Goal: Task Accomplishment & Management: Manage account settings

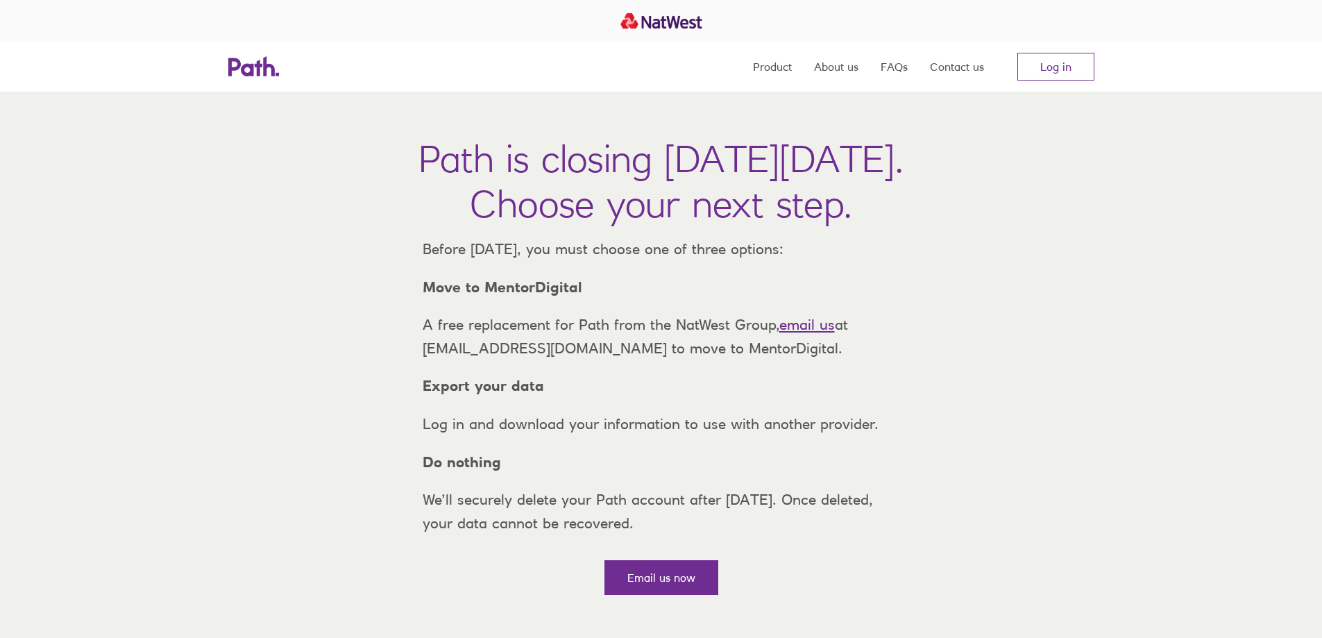
click at [1012, 58] on nav "Product About us FAQs Contact us Log in" at bounding box center [923, 67] width 341 height 50
click at [1019, 58] on link "Log in" at bounding box center [1055, 67] width 77 height 28
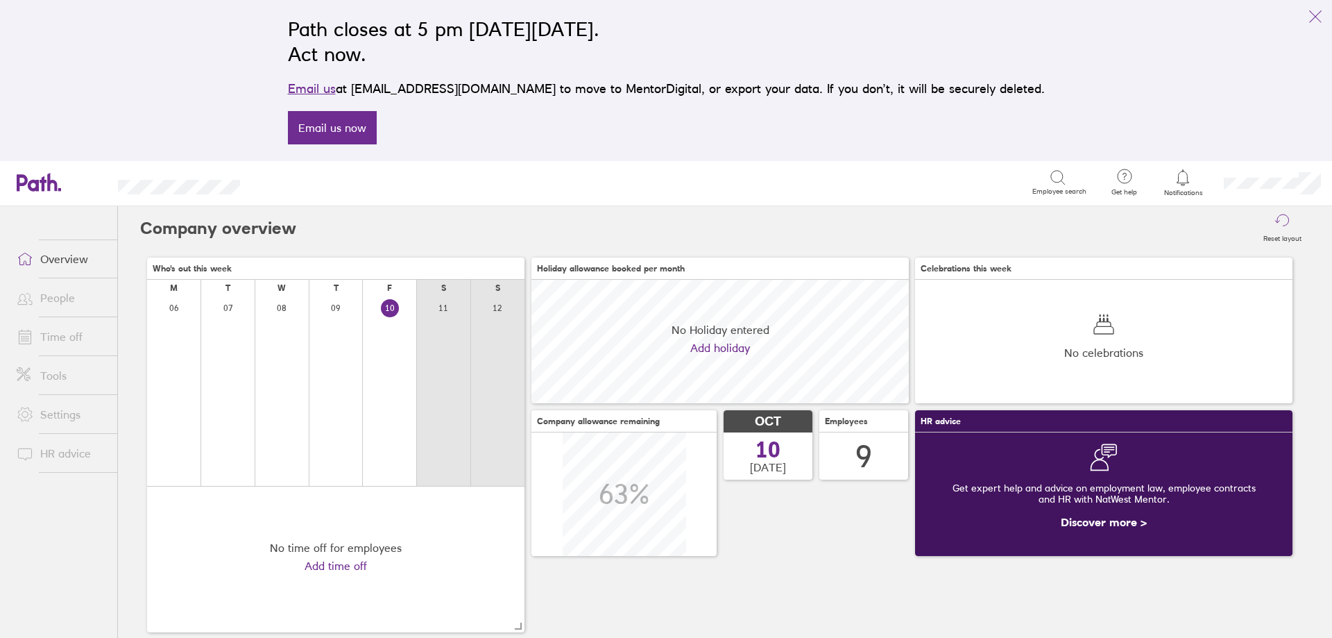
scroll to position [124, 377]
click at [52, 304] on link "People" at bounding box center [62, 298] width 112 height 28
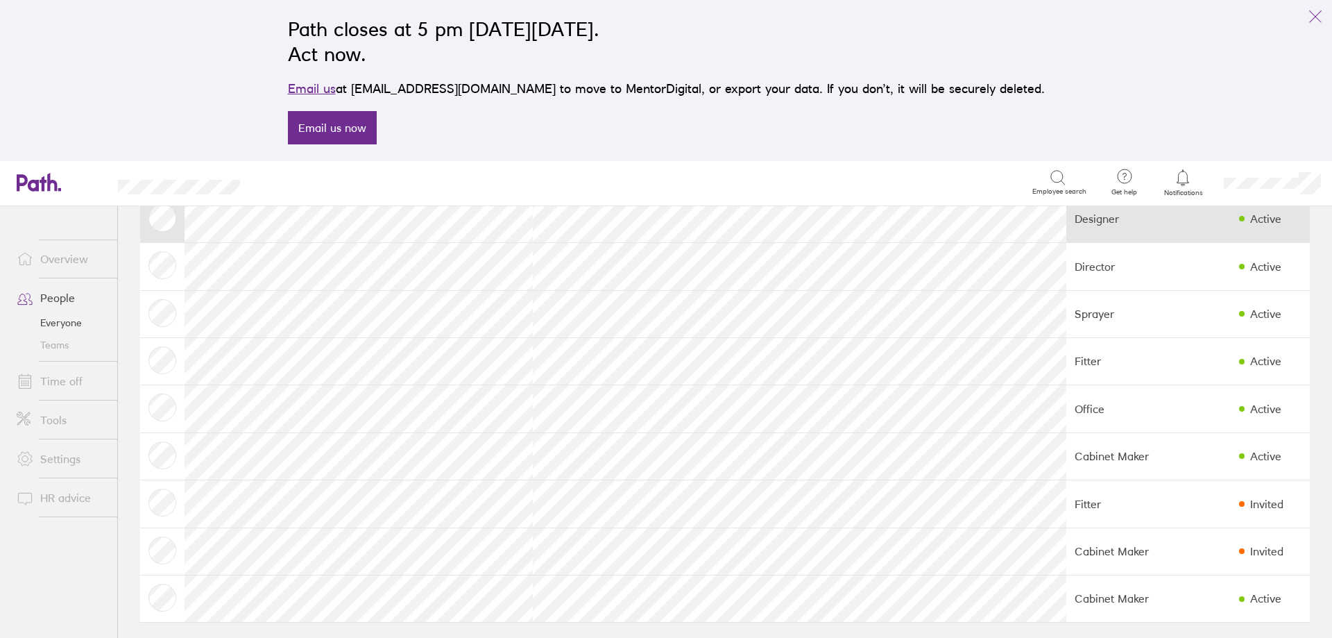
scroll to position [95, 0]
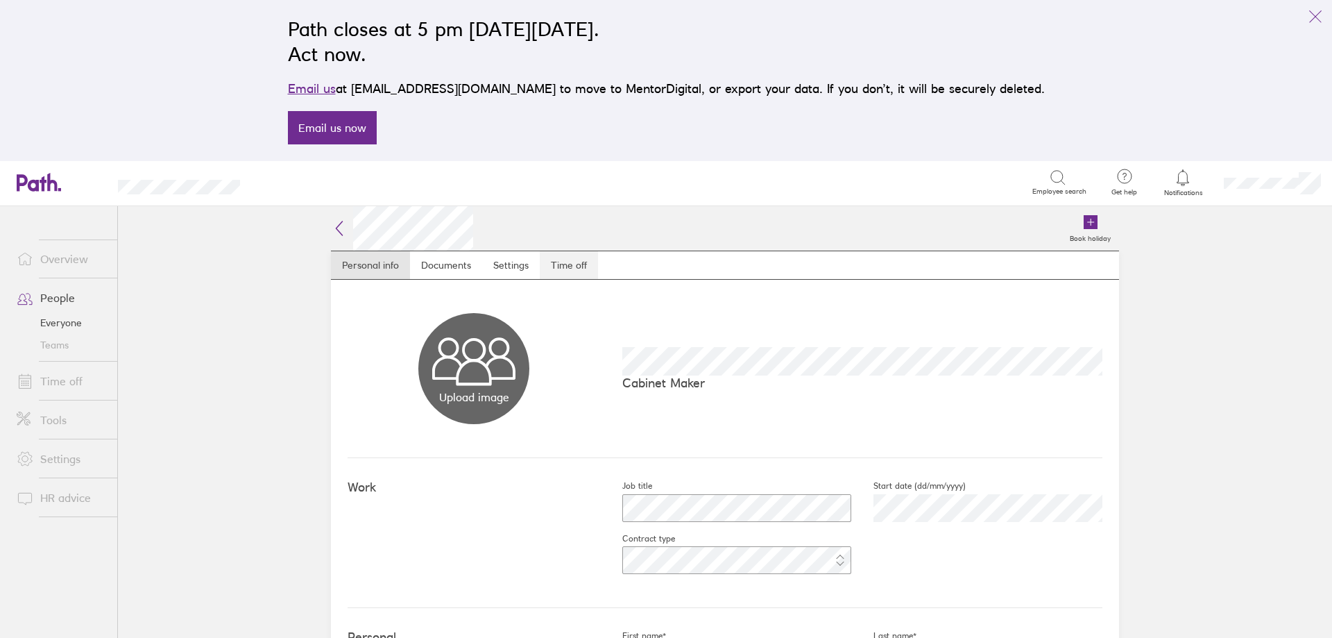
click at [557, 264] on link "Time off" at bounding box center [569, 265] width 58 height 28
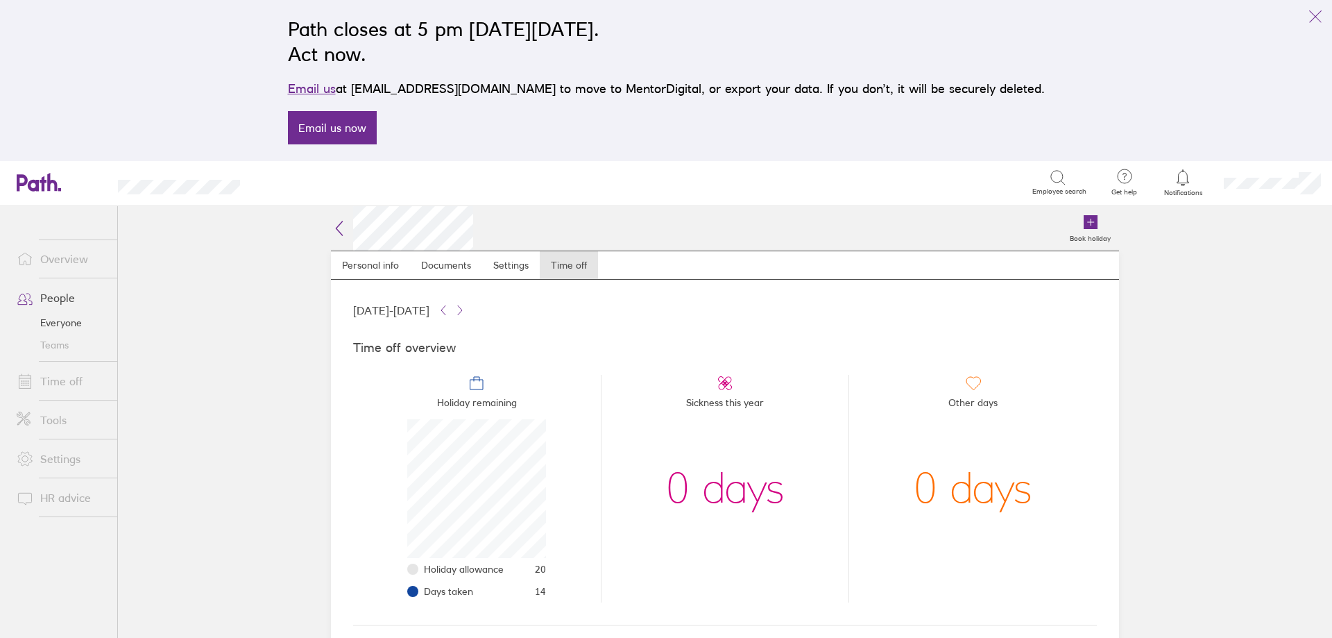
click at [84, 393] on link "Time off" at bounding box center [62, 381] width 112 height 28
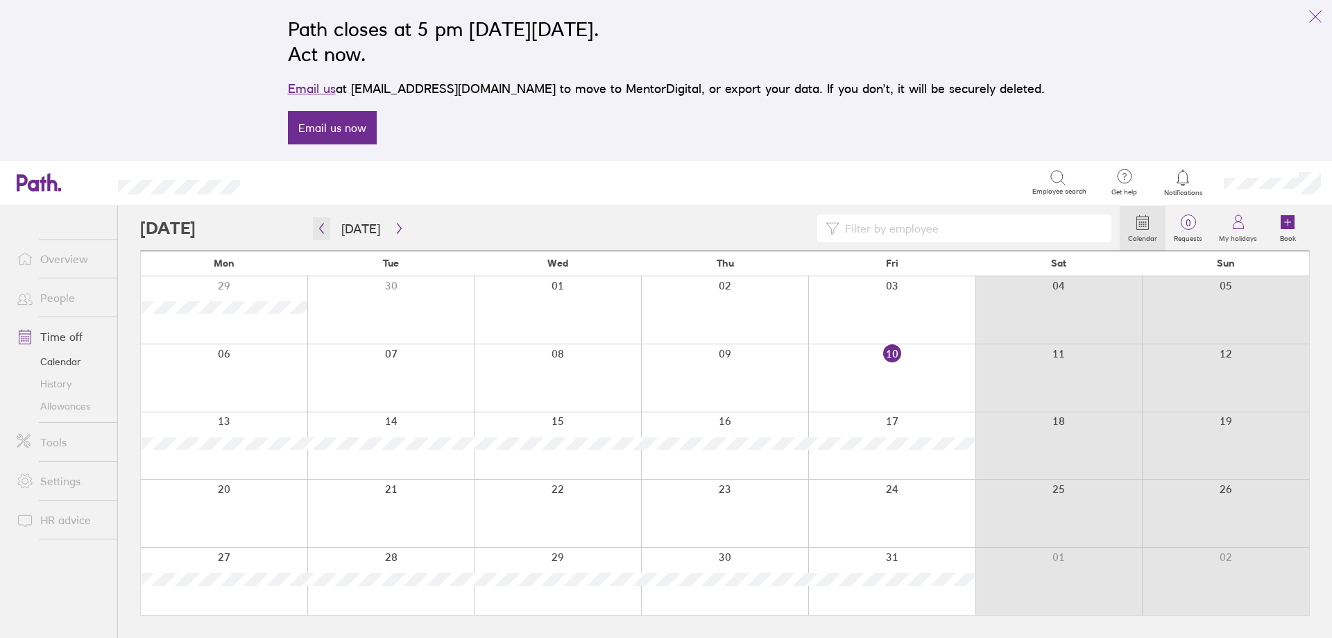
click at [321, 232] on icon "button" at bounding box center [321, 228] width 10 height 11
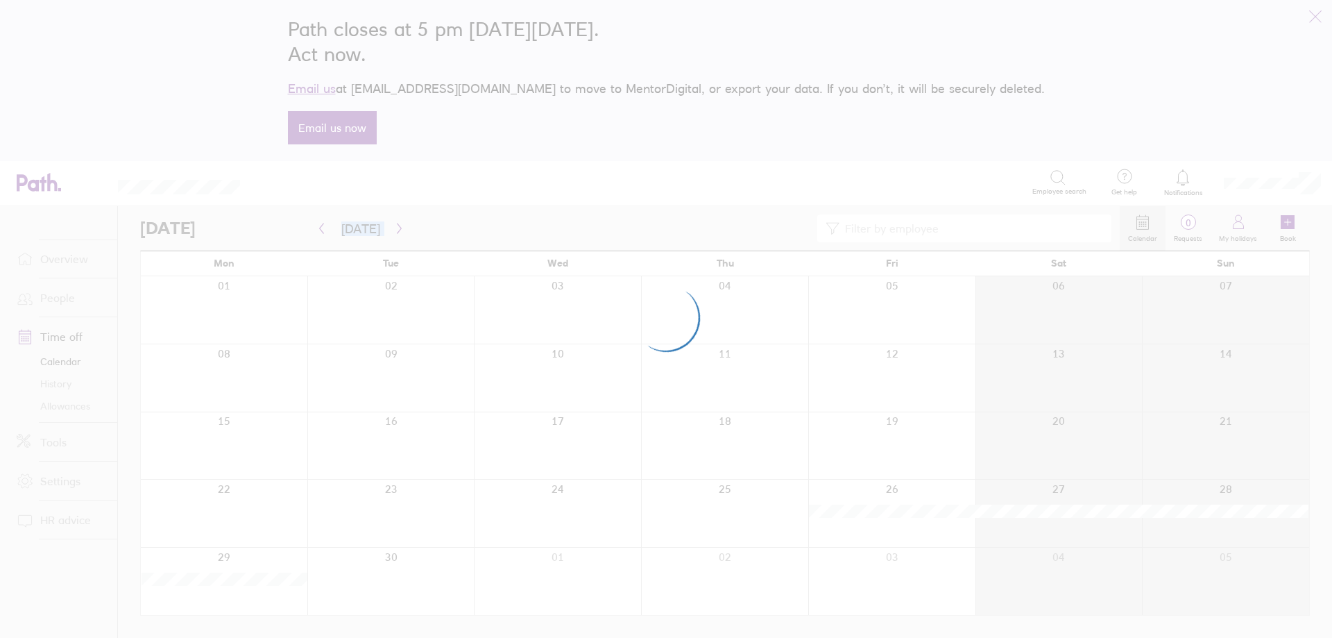
click at [321, 232] on div at bounding box center [666, 319] width 1332 height 638
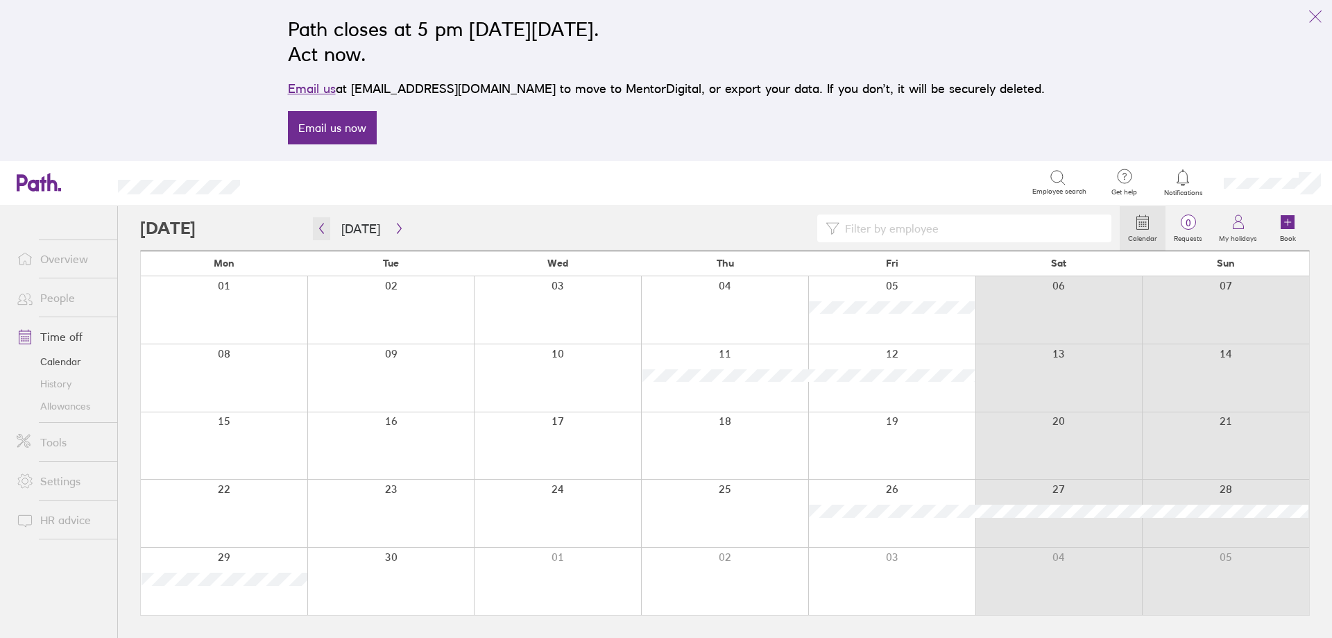
click at [321, 232] on icon "button" at bounding box center [321, 228] width 10 height 11
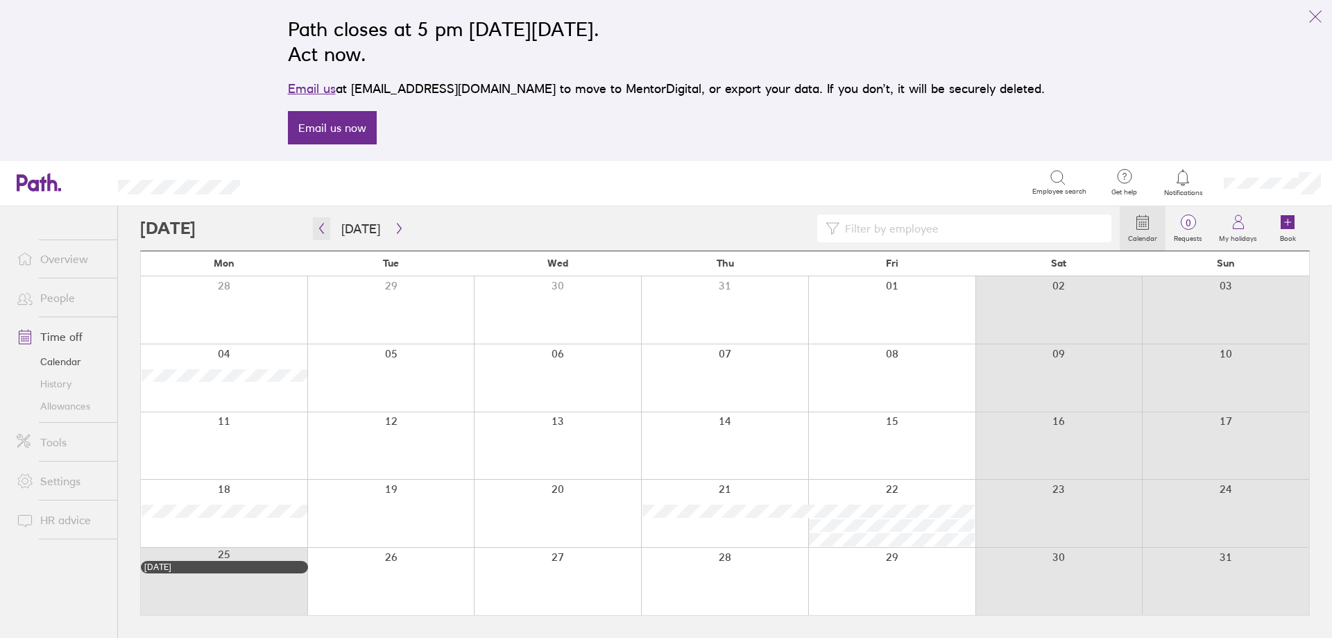
click at [321, 232] on icon "button" at bounding box center [321, 228] width 10 height 11
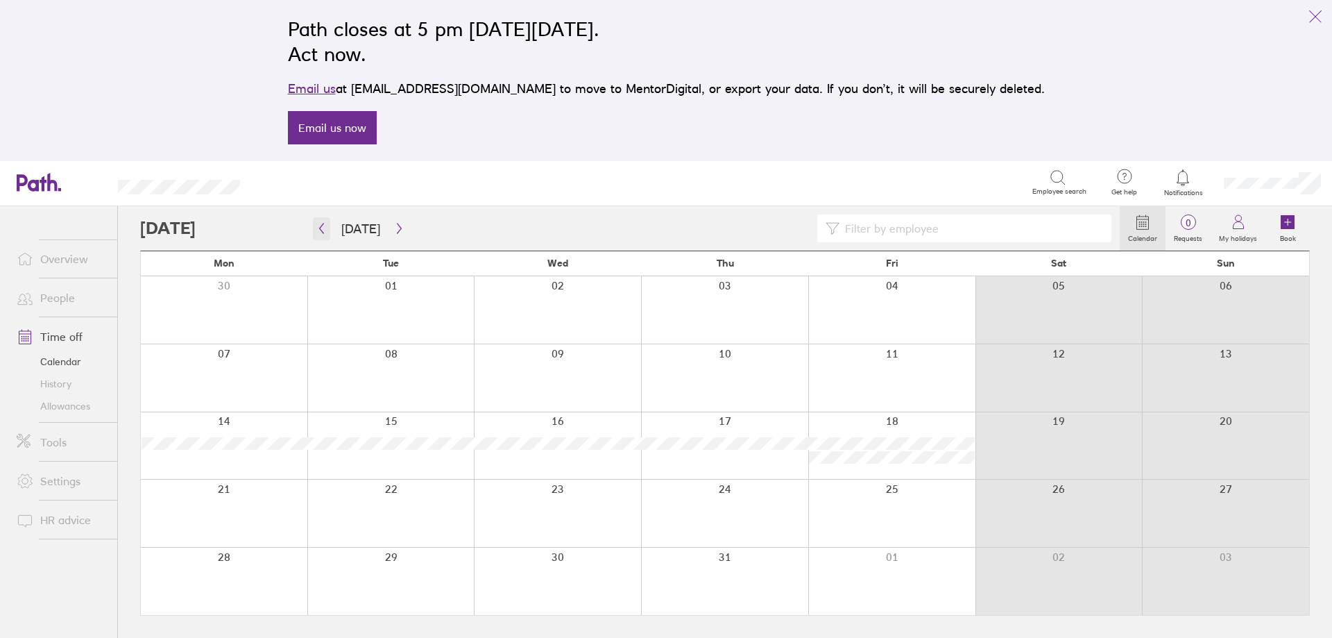
click at [325, 226] on icon "button" at bounding box center [321, 228] width 10 height 11
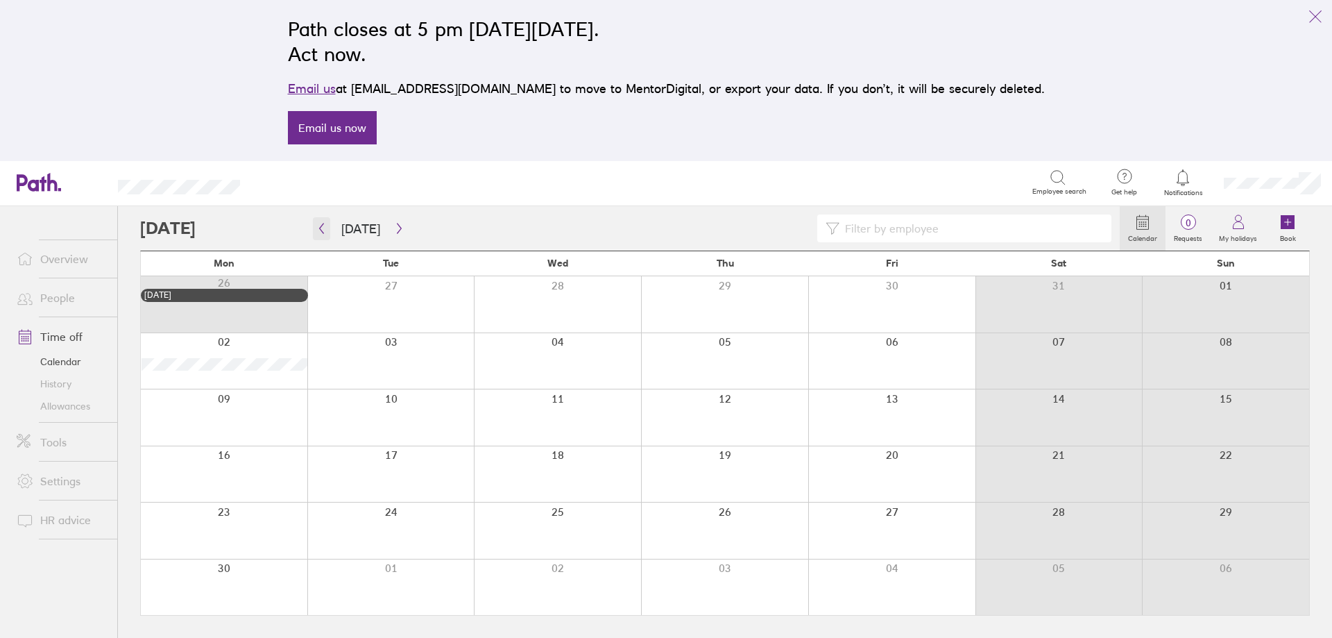
click at [325, 226] on icon "button" at bounding box center [321, 228] width 10 height 11
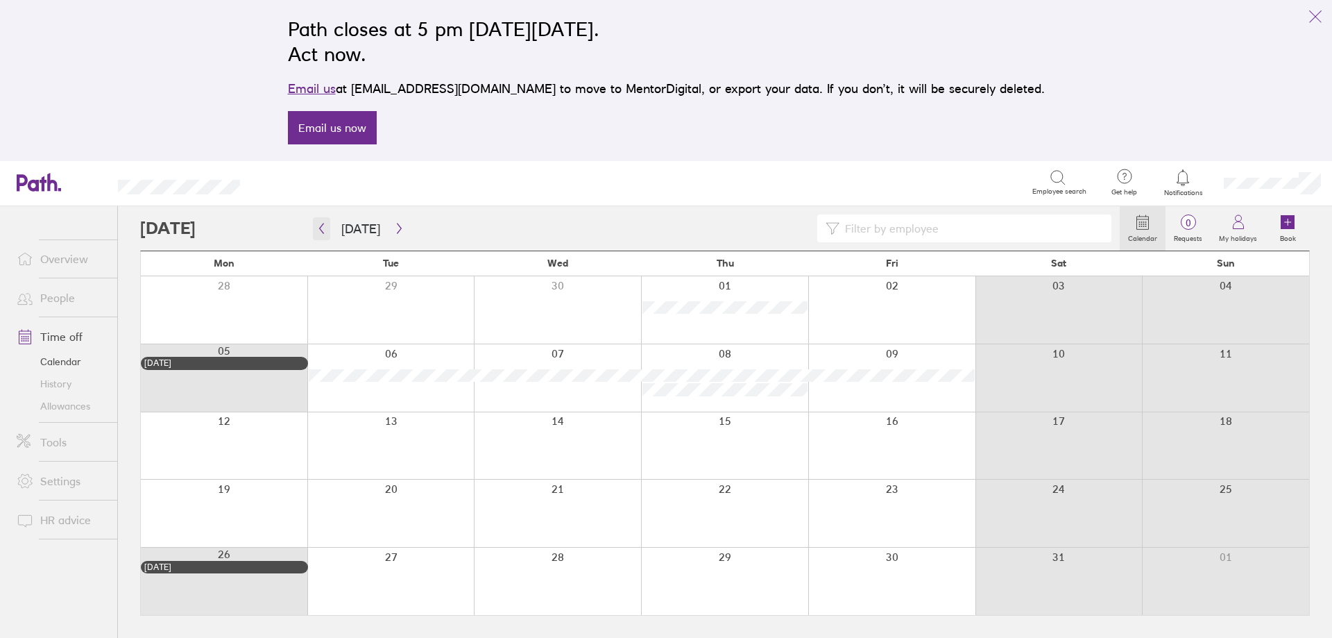
click at [325, 226] on icon "button" at bounding box center [321, 228] width 10 height 11
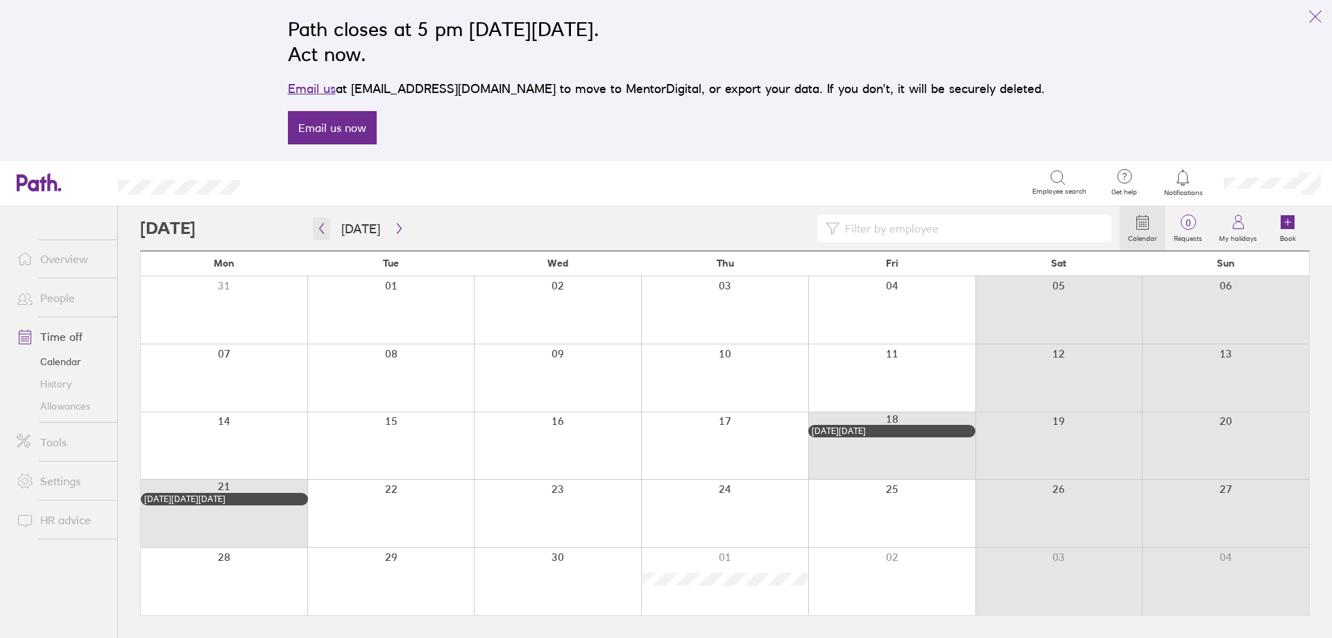
click at [325, 226] on icon "button" at bounding box center [321, 228] width 10 height 11
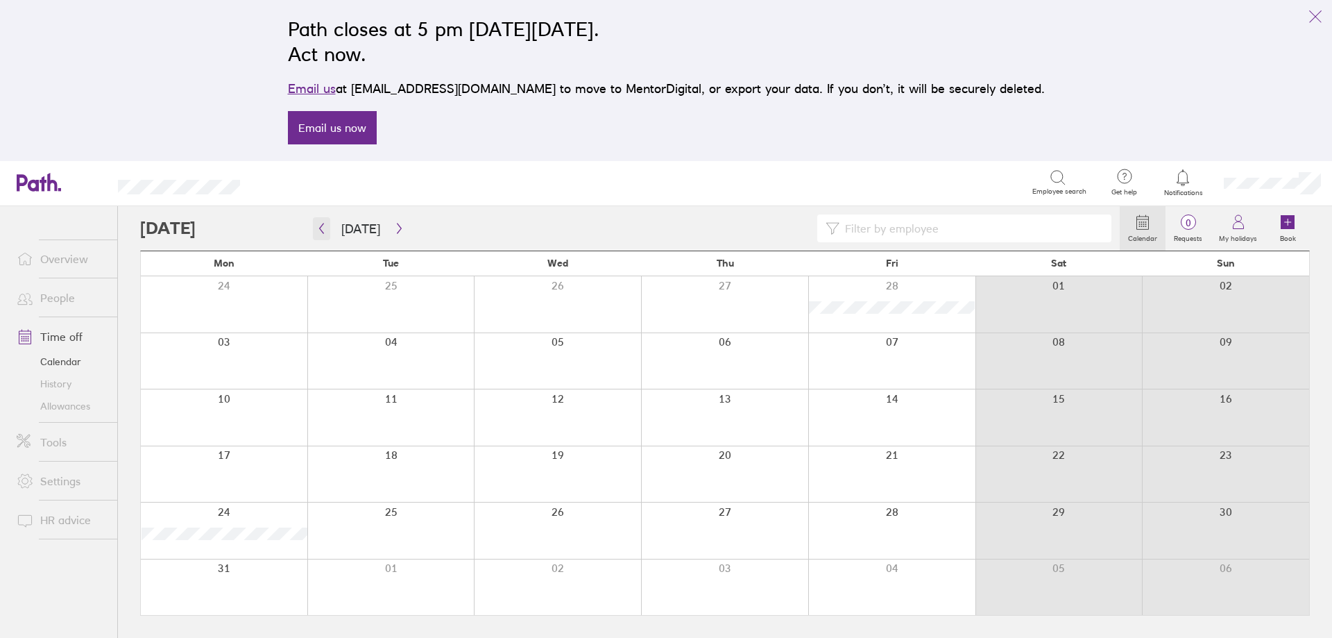
click at [325, 226] on icon "button" at bounding box center [321, 228] width 10 height 11
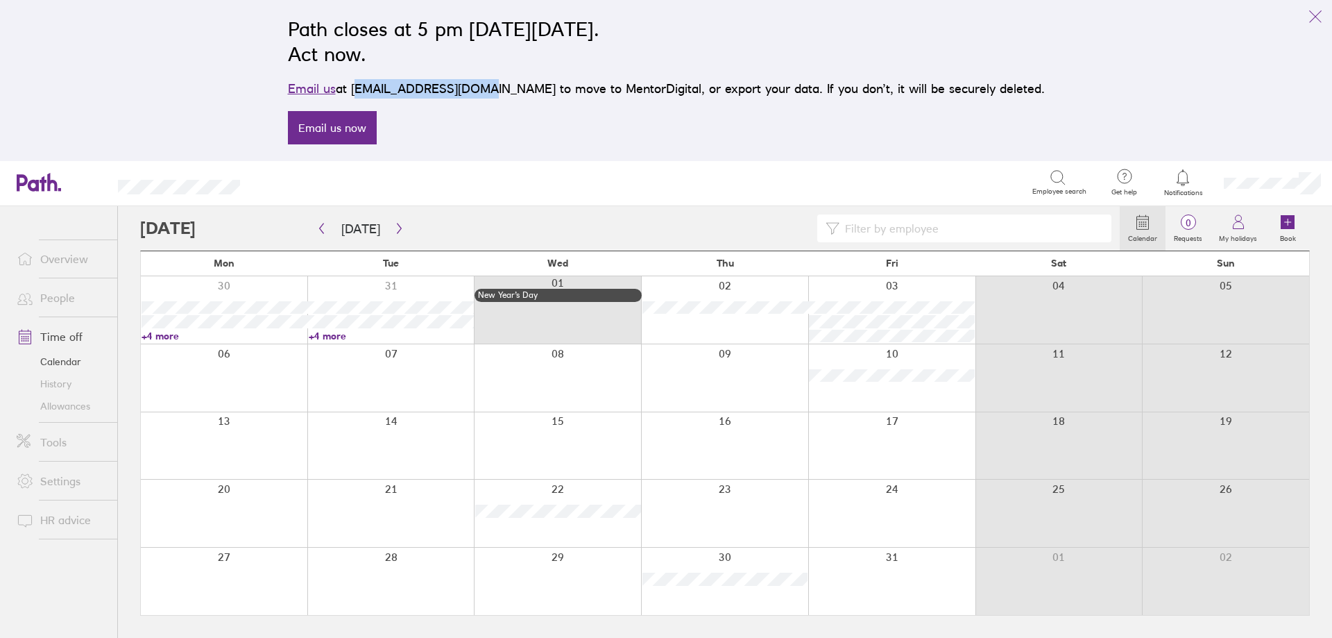
drag, startPoint x: 514, startPoint y: 87, endPoint x: 400, endPoint y: 87, distance: 113.8
click at [400, 87] on p "Email us at support@path.co.uk to move to MentorDigital, or export your data. I…" at bounding box center [666, 88] width 757 height 19
copy p "[EMAIL_ADDRESS][DOMAIN_NAME]"
click at [1303, 23] on button "link" at bounding box center [1316, 17] width 28 height 28
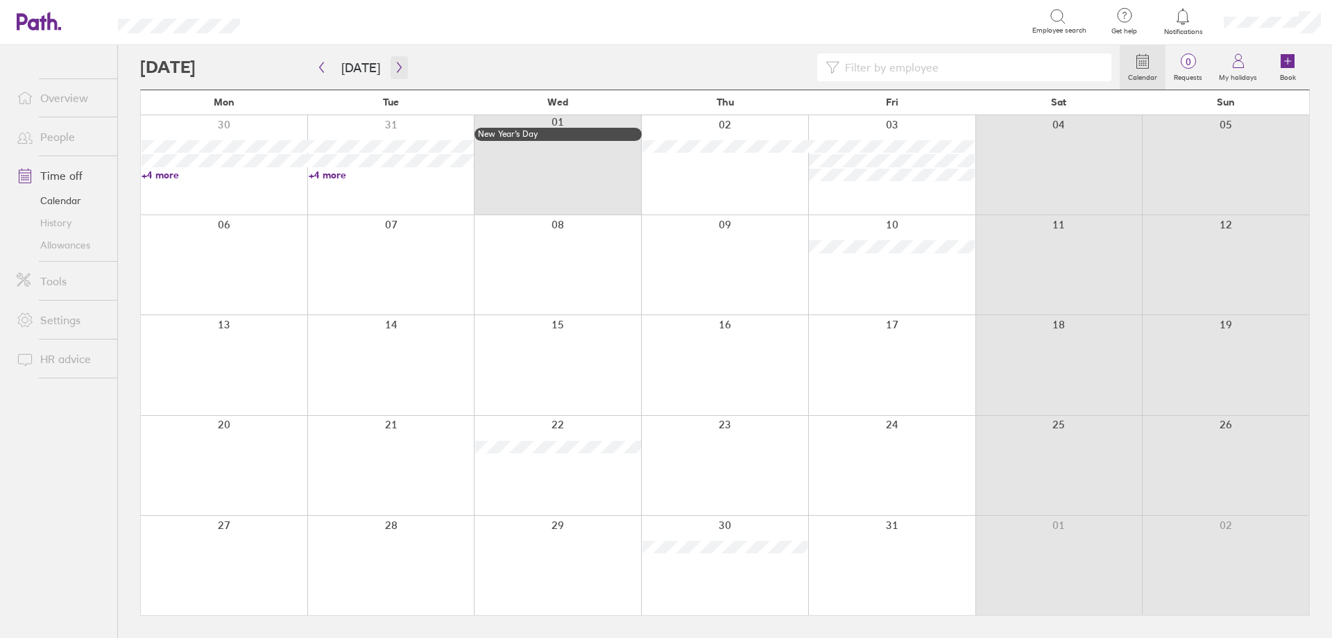
click at [394, 68] on icon "button" at bounding box center [399, 67] width 10 height 11
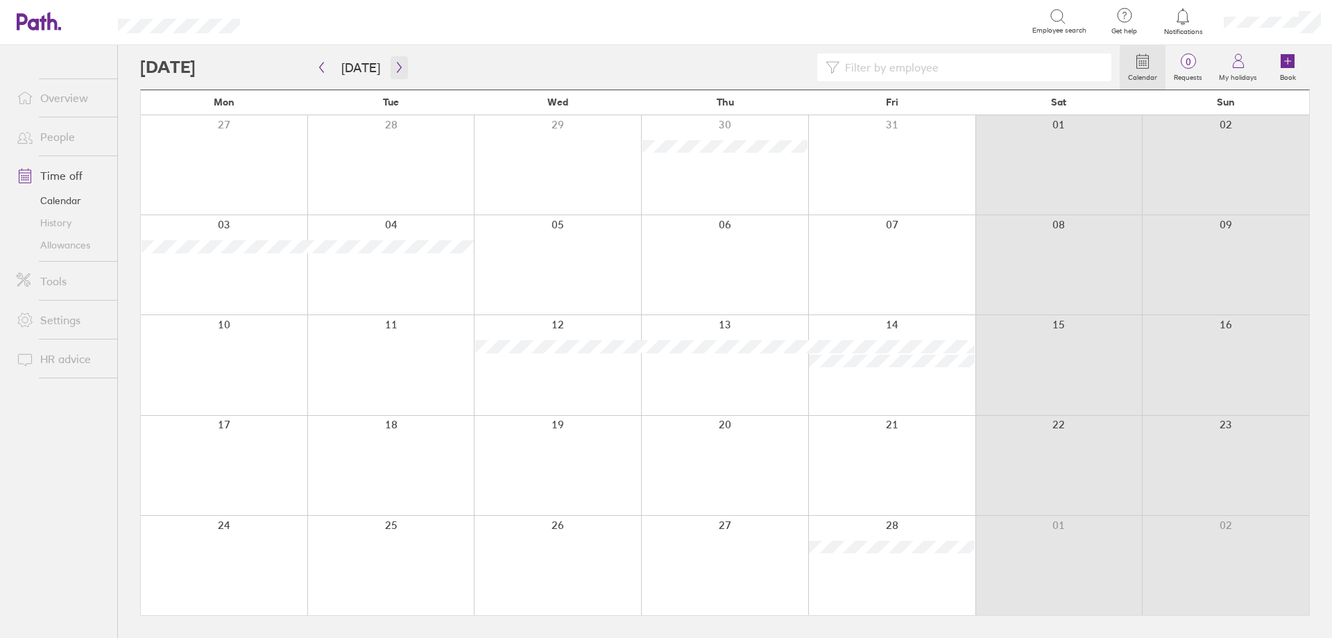
click at [394, 68] on icon "button" at bounding box center [399, 67] width 10 height 11
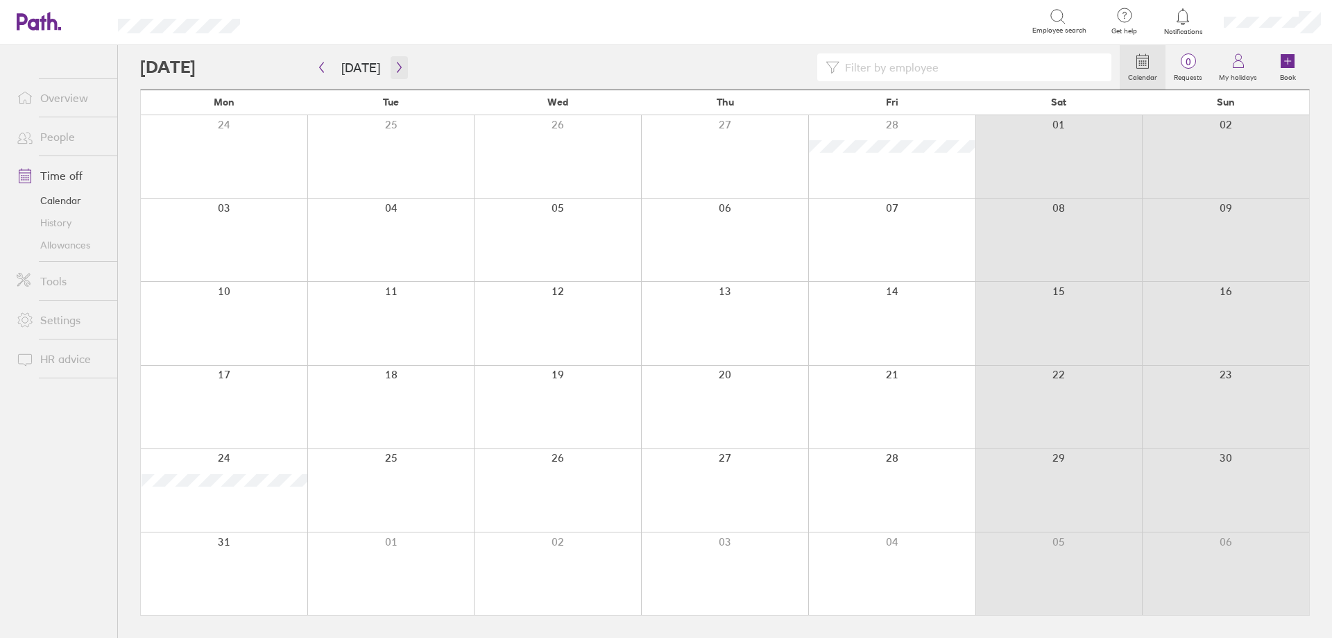
click at [397, 74] on button "button" at bounding box center [399, 67] width 17 height 23
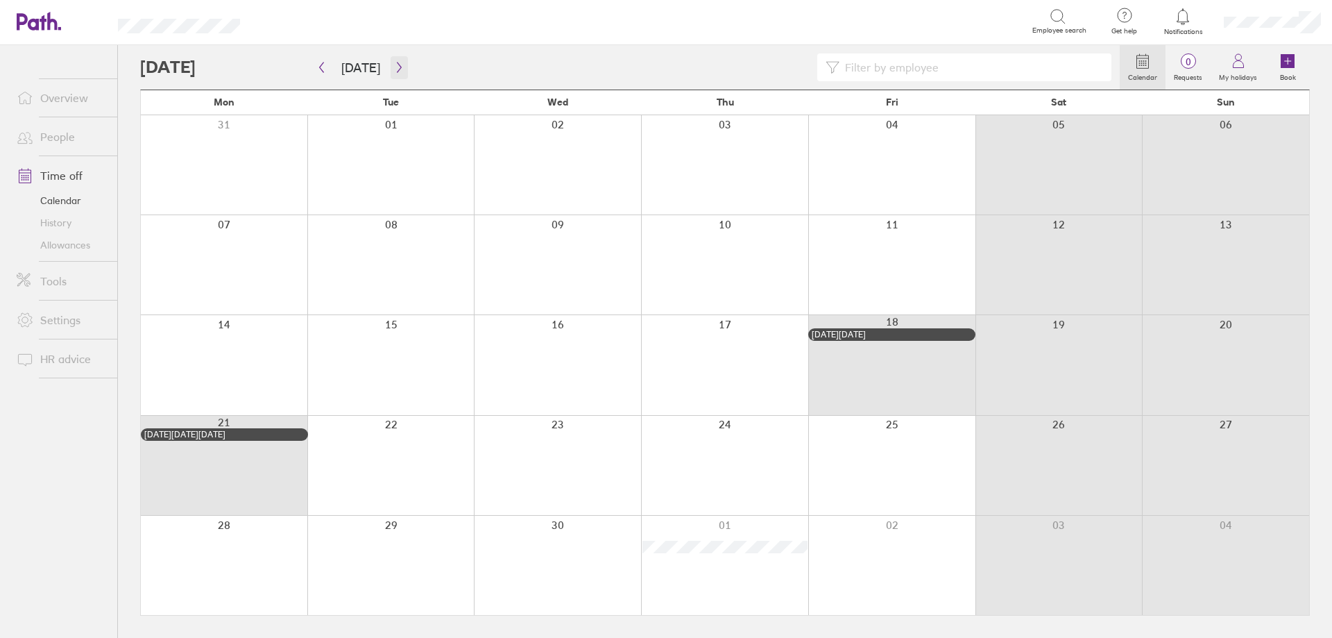
click at [397, 74] on button "button" at bounding box center [399, 67] width 17 height 23
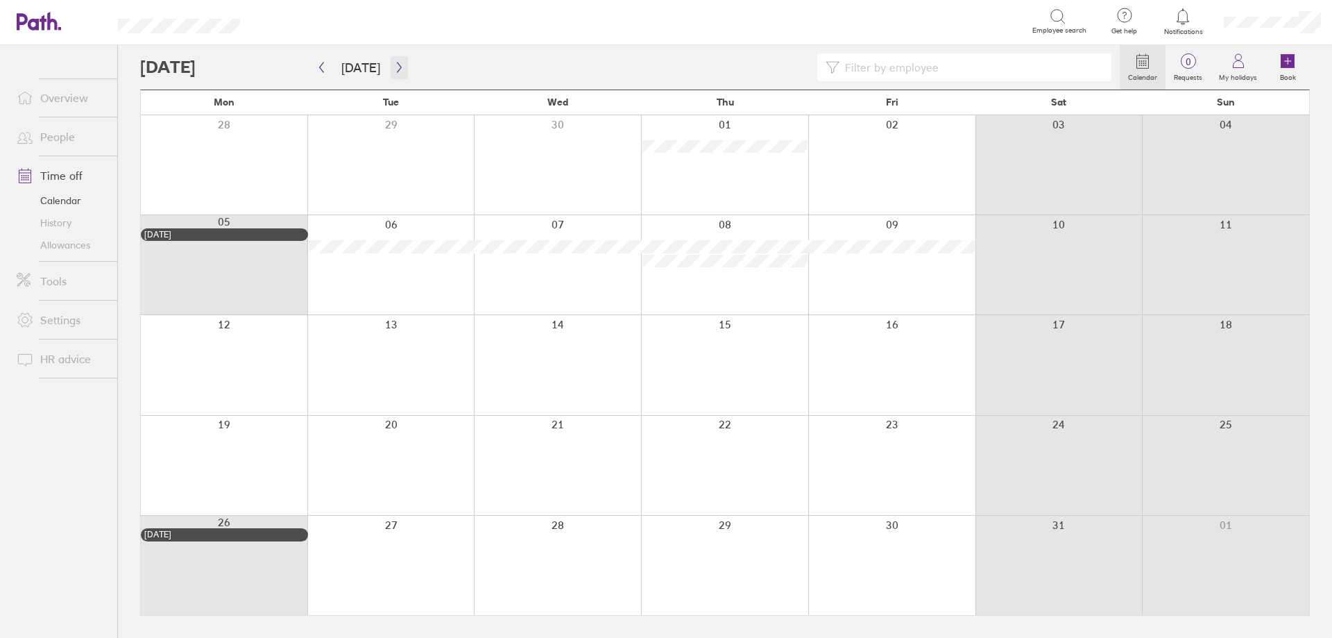
click at [396, 62] on icon "button" at bounding box center [399, 67] width 10 height 11
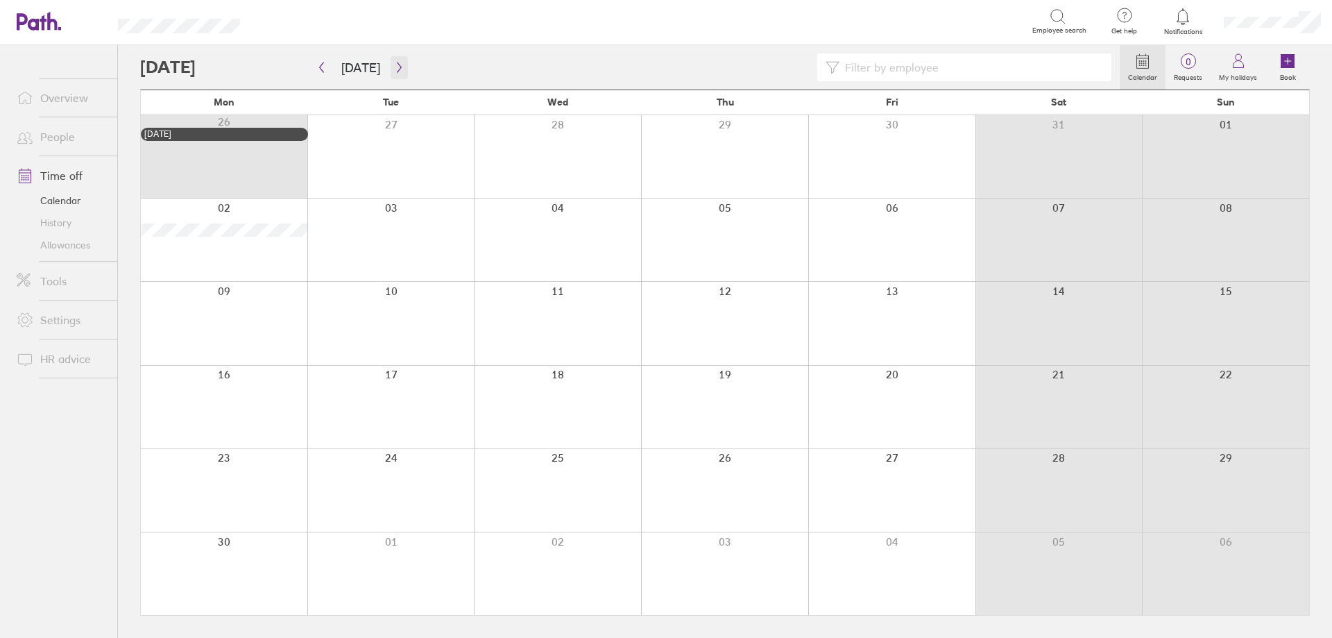
click at [396, 62] on icon "button" at bounding box center [399, 67] width 10 height 11
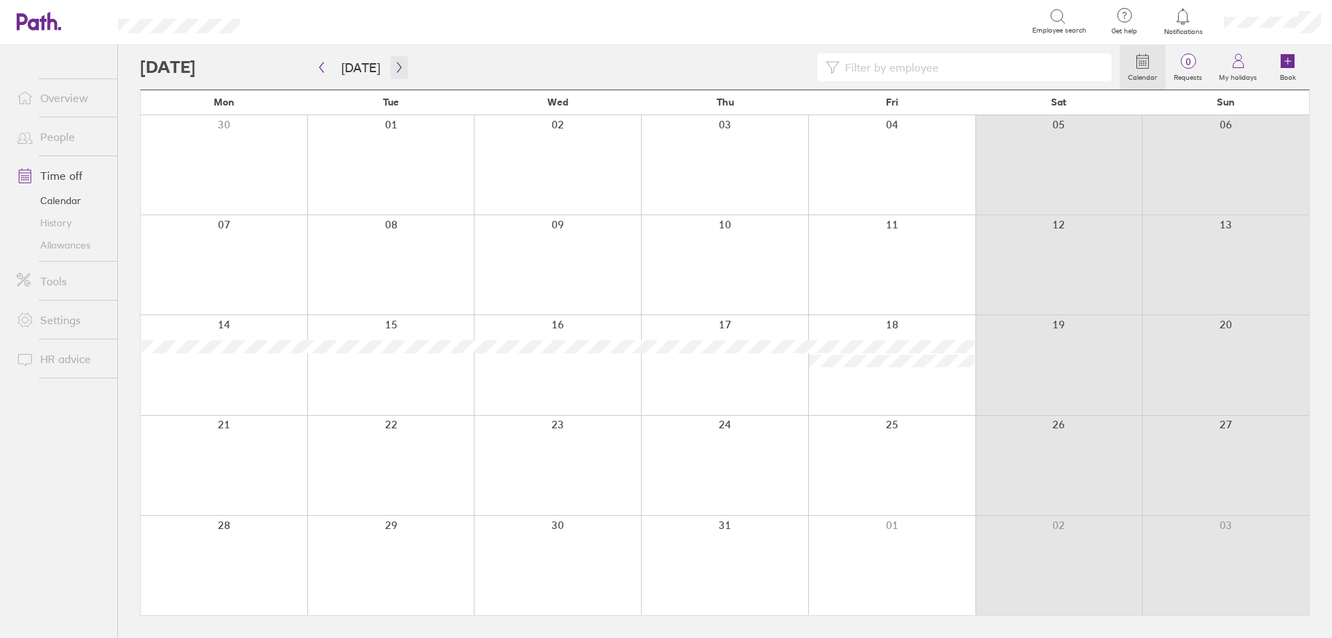
click at [396, 62] on icon "button" at bounding box center [399, 67] width 10 height 11
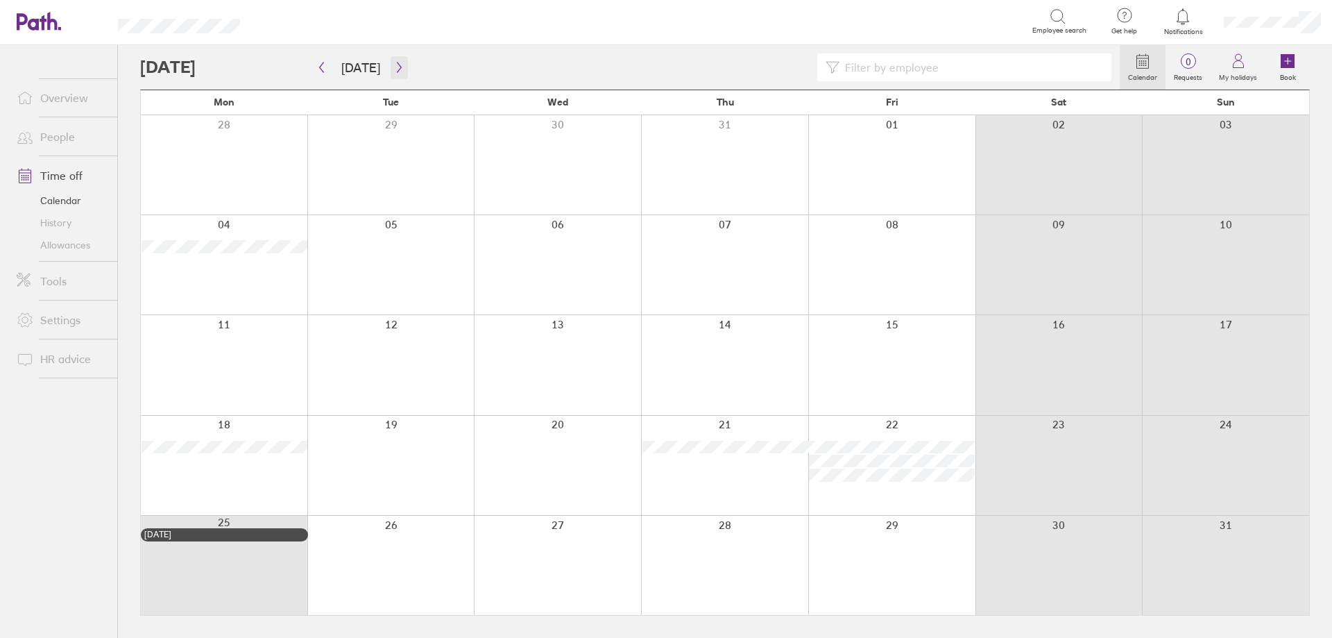
click at [396, 62] on icon "button" at bounding box center [399, 67] width 10 height 11
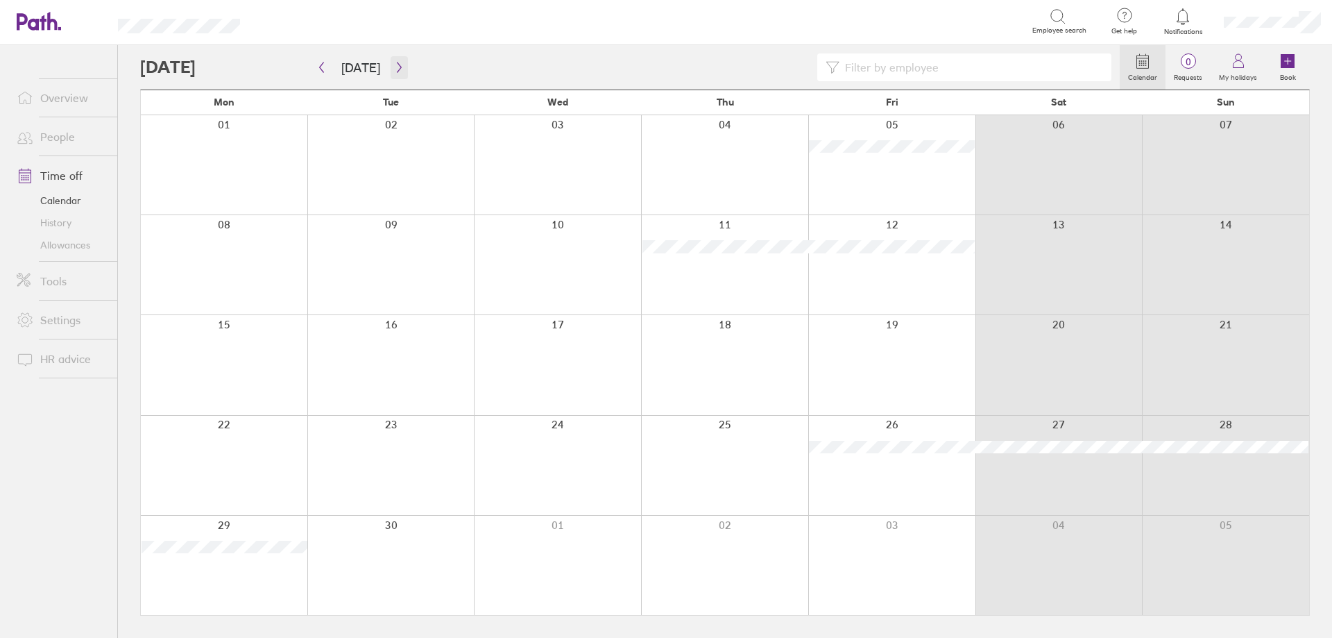
click at [394, 68] on icon "button" at bounding box center [399, 67] width 10 height 11
click at [403, 72] on button "button" at bounding box center [399, 67] width 17 height 23
click at [399, 70] on icon "button" at bounding box center [399, 67] width 10 height 11
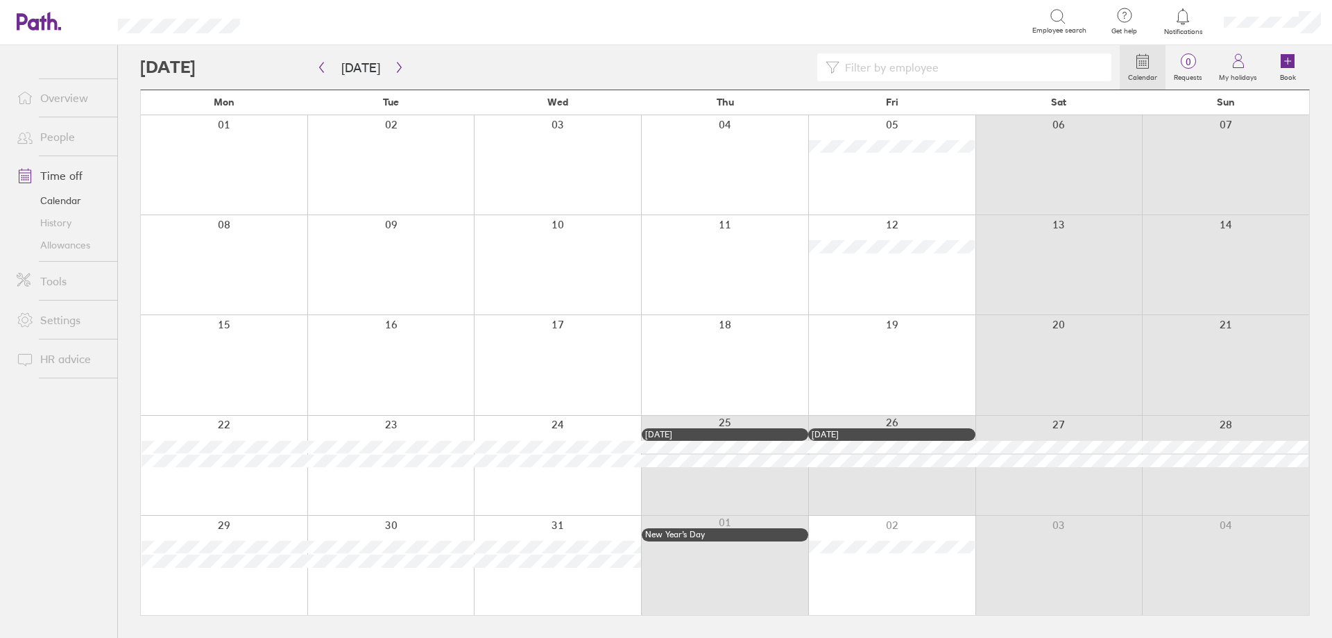
click at [46, 19] on icon at bounding box center [32, 21] width 30 height 17
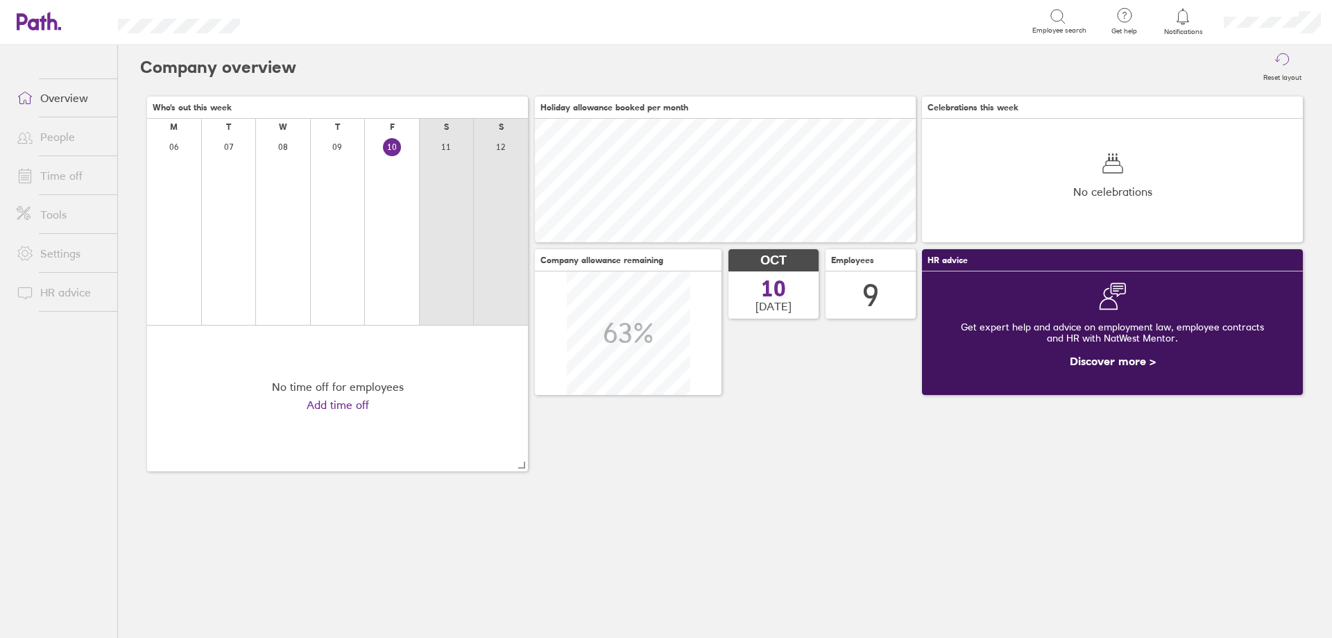
scroll to position [124, 381]
click at [41, 127] on link "People" at bounding box center [62, 137] width 112 height 28
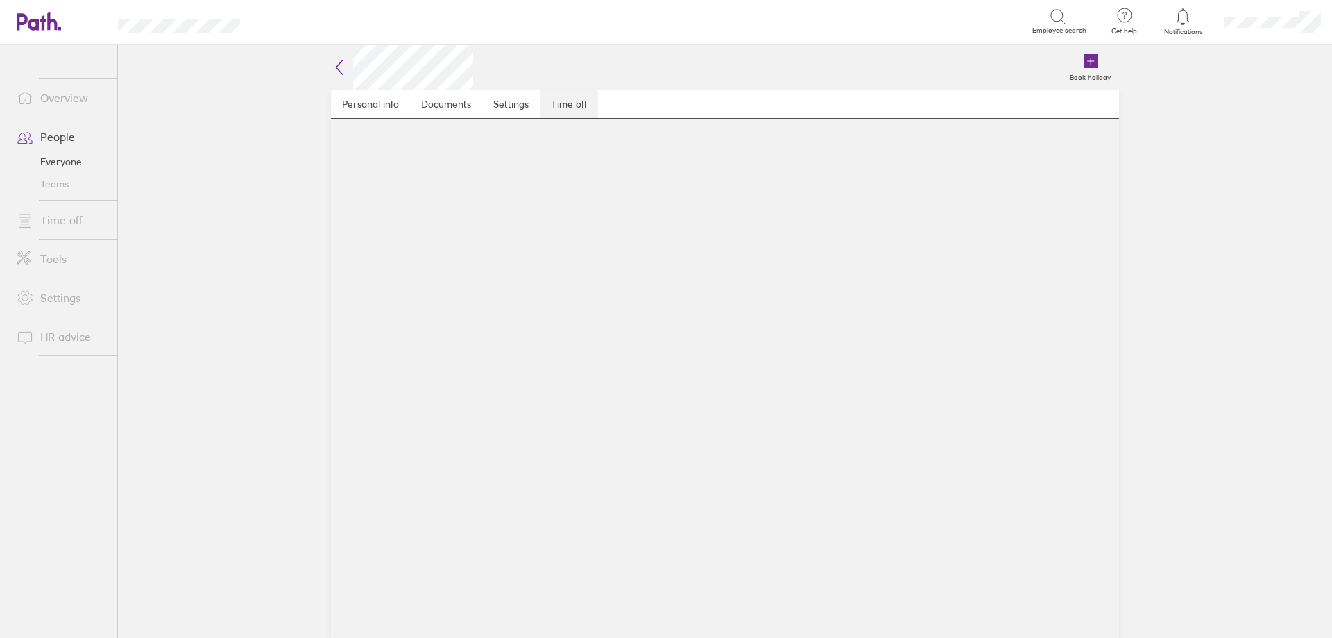
click at [582, 114] on link "Time off" at bounding box center [569, 104] width 58 height 28
click at [584, 110] on link "Time off" at bounding box center [569, 104] width 58 height 28
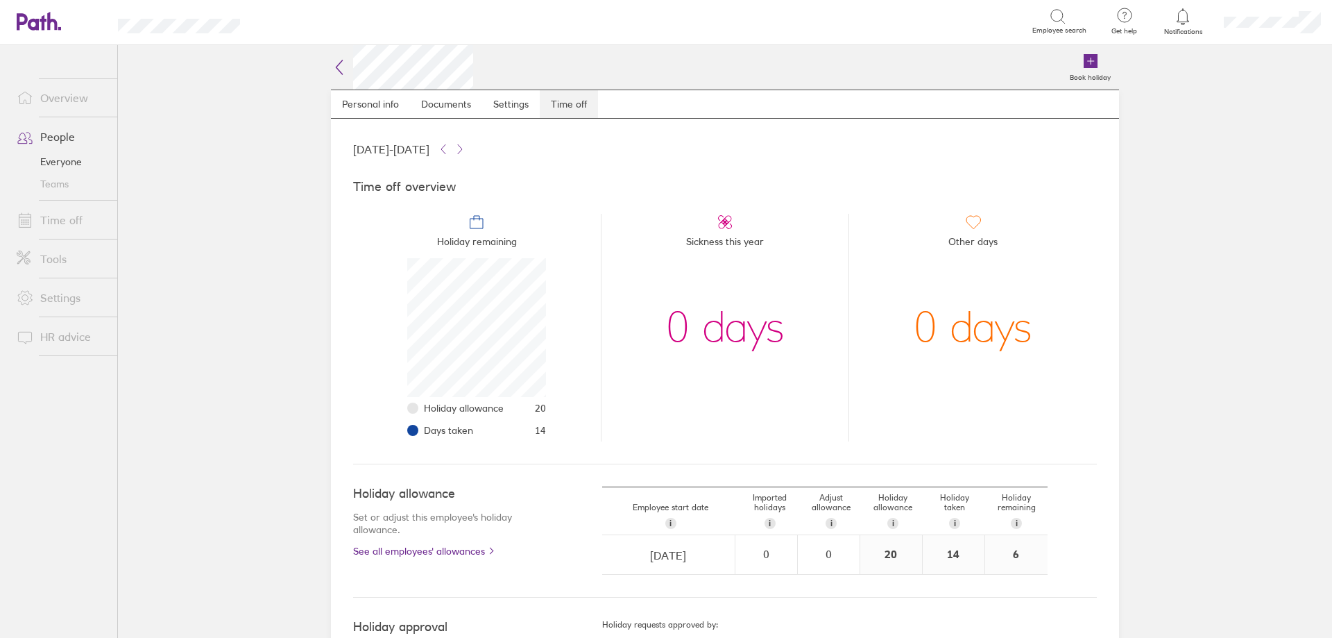
scroll to position [139, 139]
click at [343, 69] on h2 at bounding box center [402, 67] width 142 height 44
click at [341, 69] on icon at bounding box center [339, 67] width 17 height 17
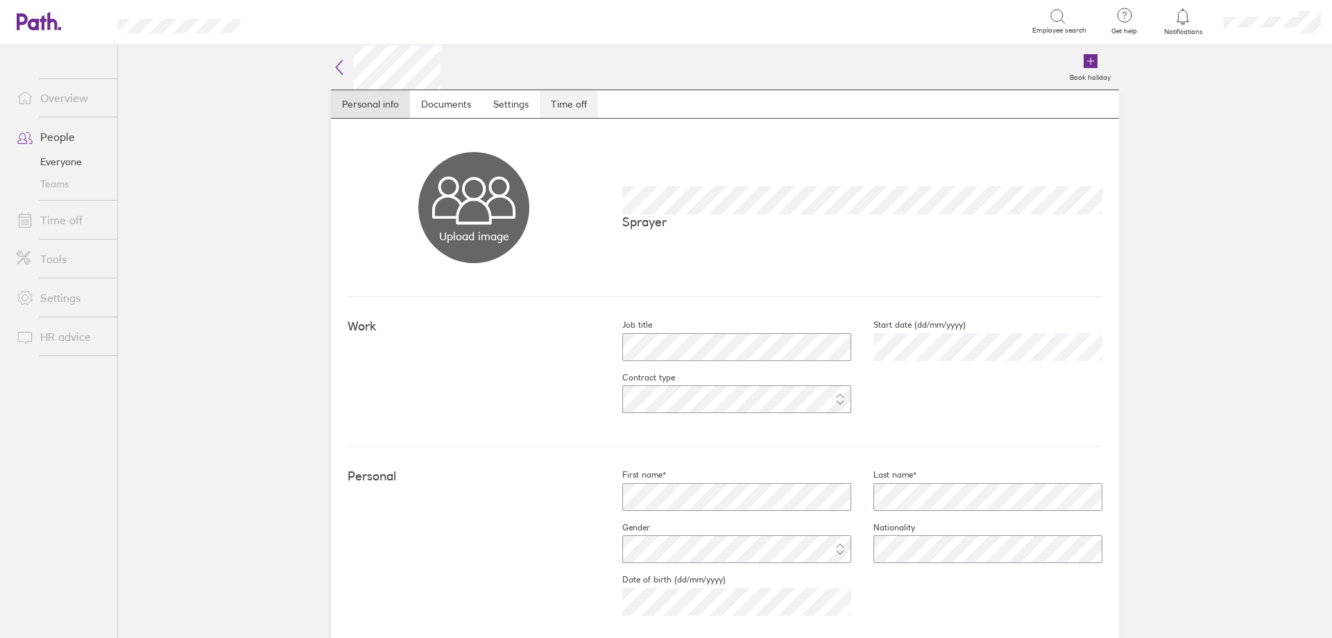
click at [587, 107] on link "Time off" at bounding box center [569, 104] width 58 height 28
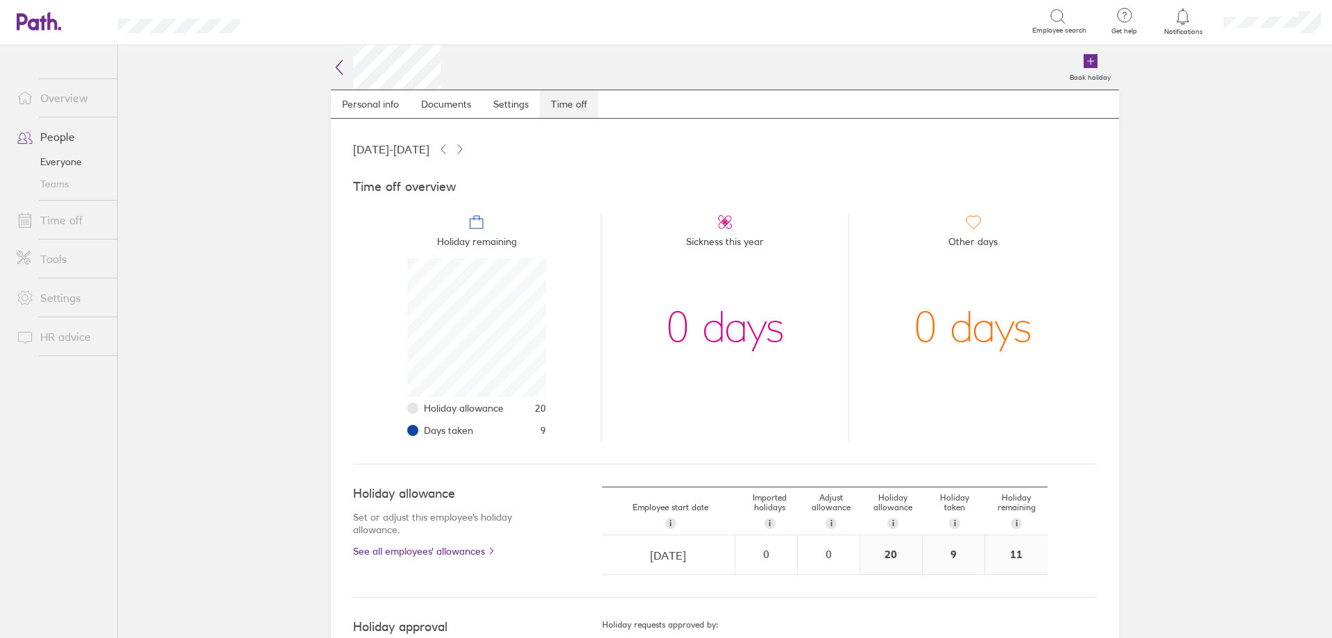
scroll to position [139, 139]
click at [60, 210] on link "Time off" at bounding box center [62, 220] width 112 height 28
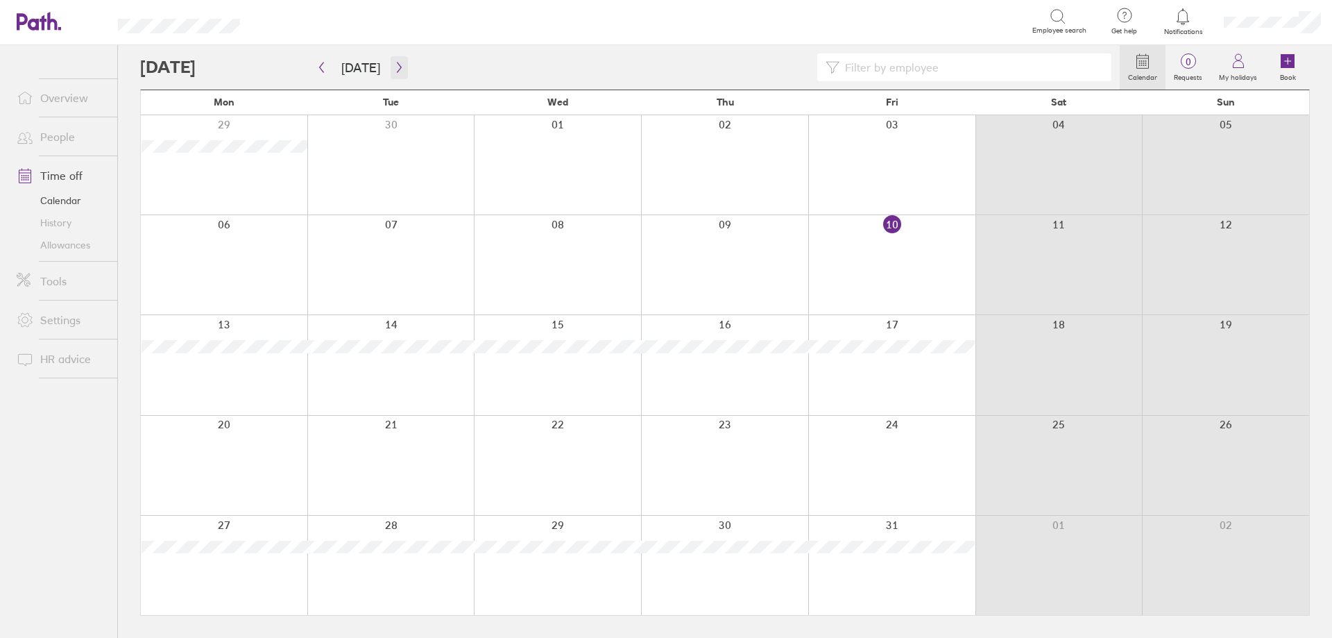
click at [391, 67] on button "button" at bounding box center [399, 67] width 17 height 23
click at [395, 66] on icon "button" at bounding box center [399, 67] width 10 height 11
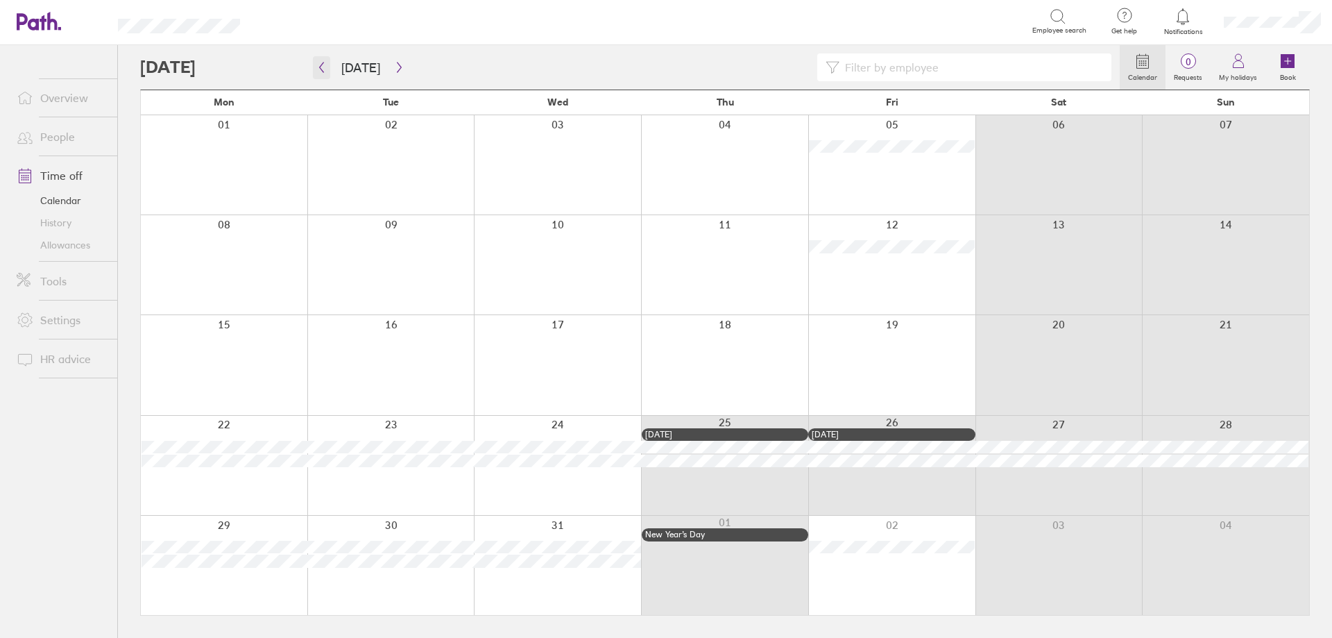
click at [323, 72] on icon "button" at bounding box center [322, 67] width 4 height 10
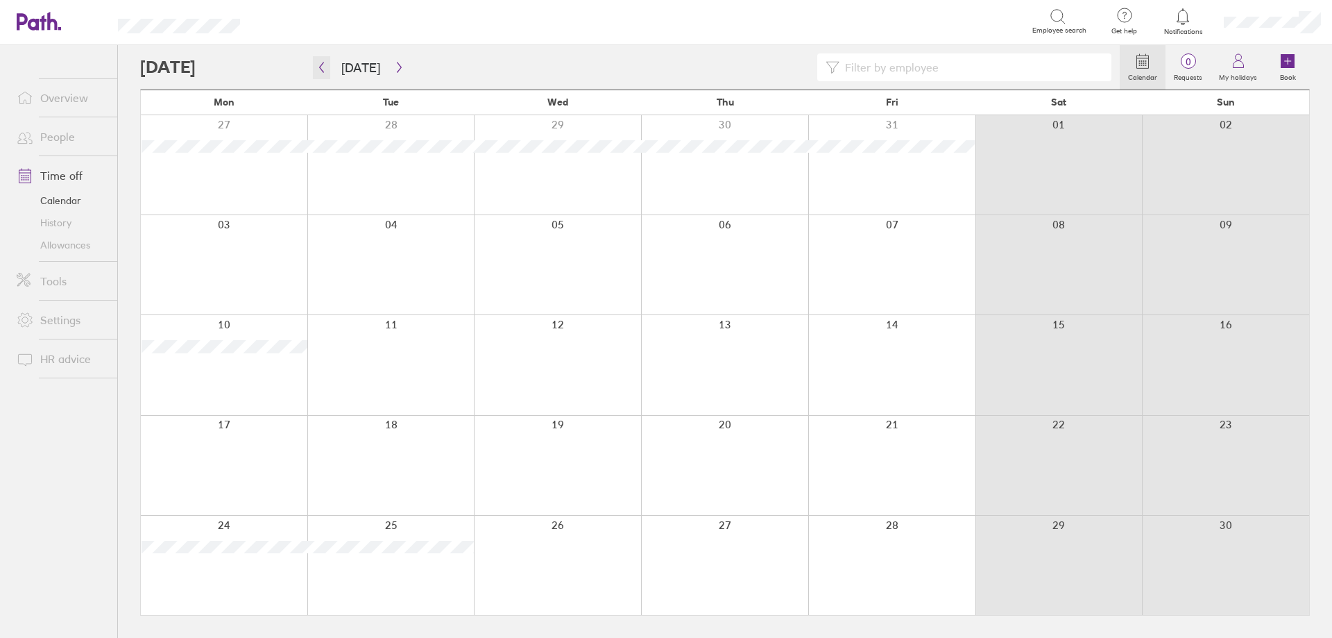
click at [323, 69] on icon "button" at bounding box center [321, 67] width 10 height 11
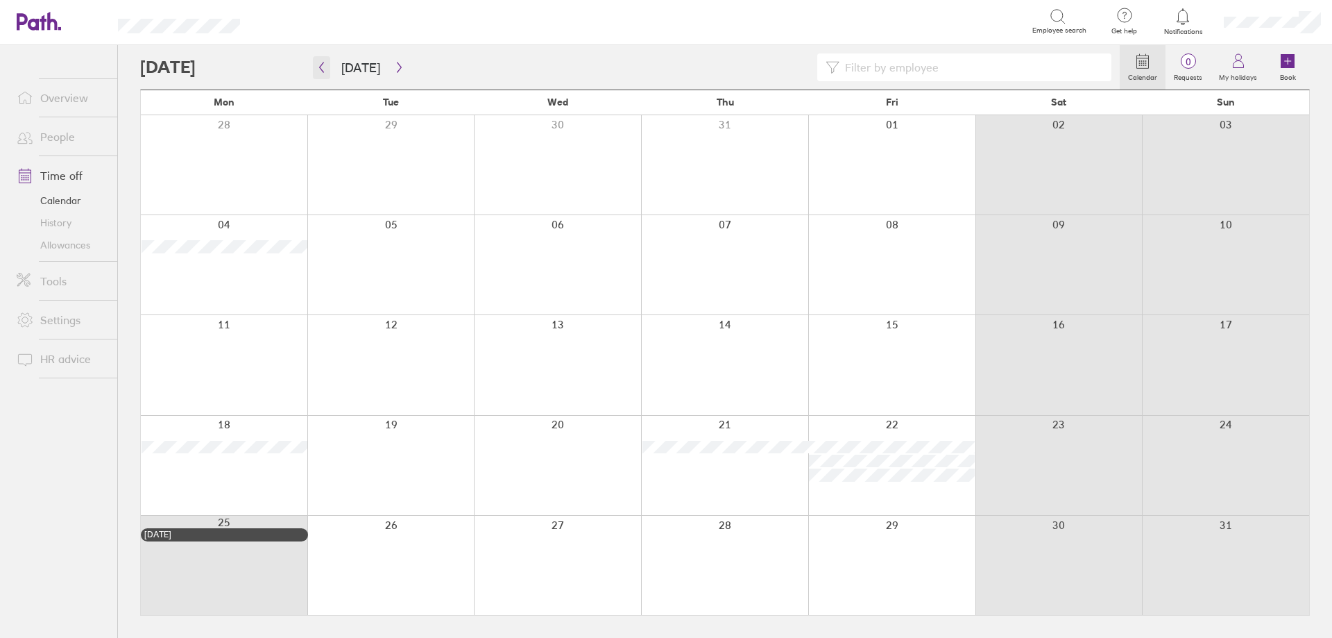
click at [325, 72] on icon "button" at bounding box center [321, 67] width 10 height 11
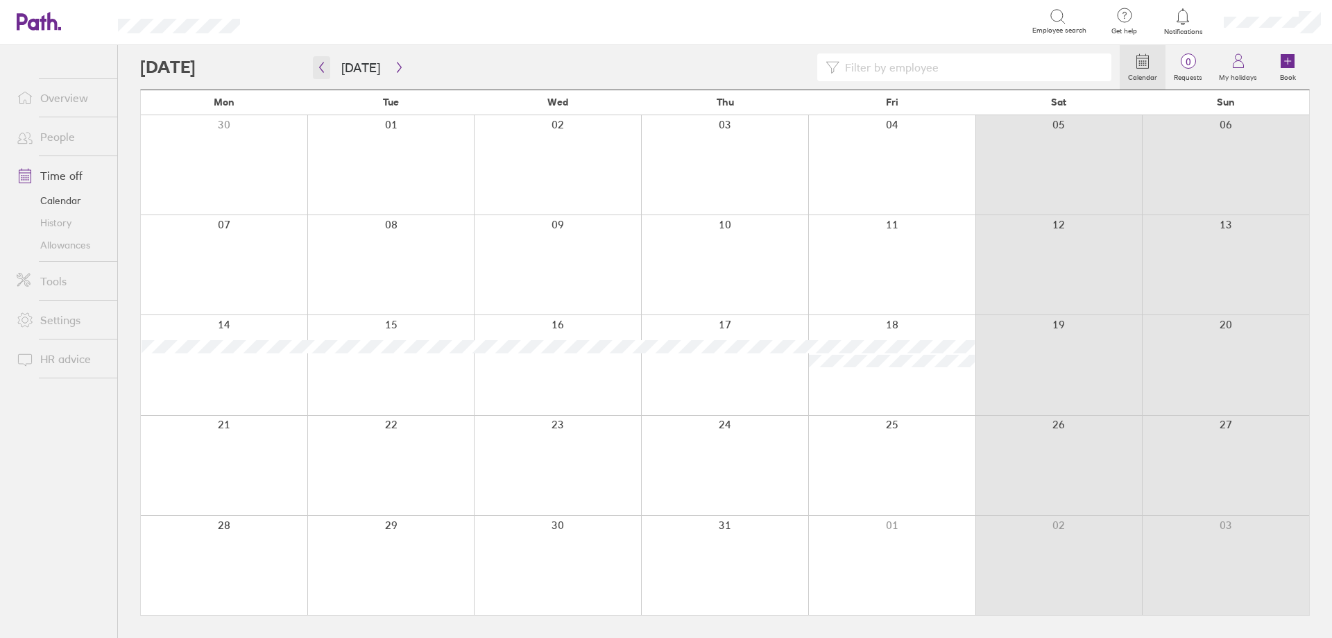
click at [325, 72] on icon "button" at bounding box center [321, 67] width 10 height 11
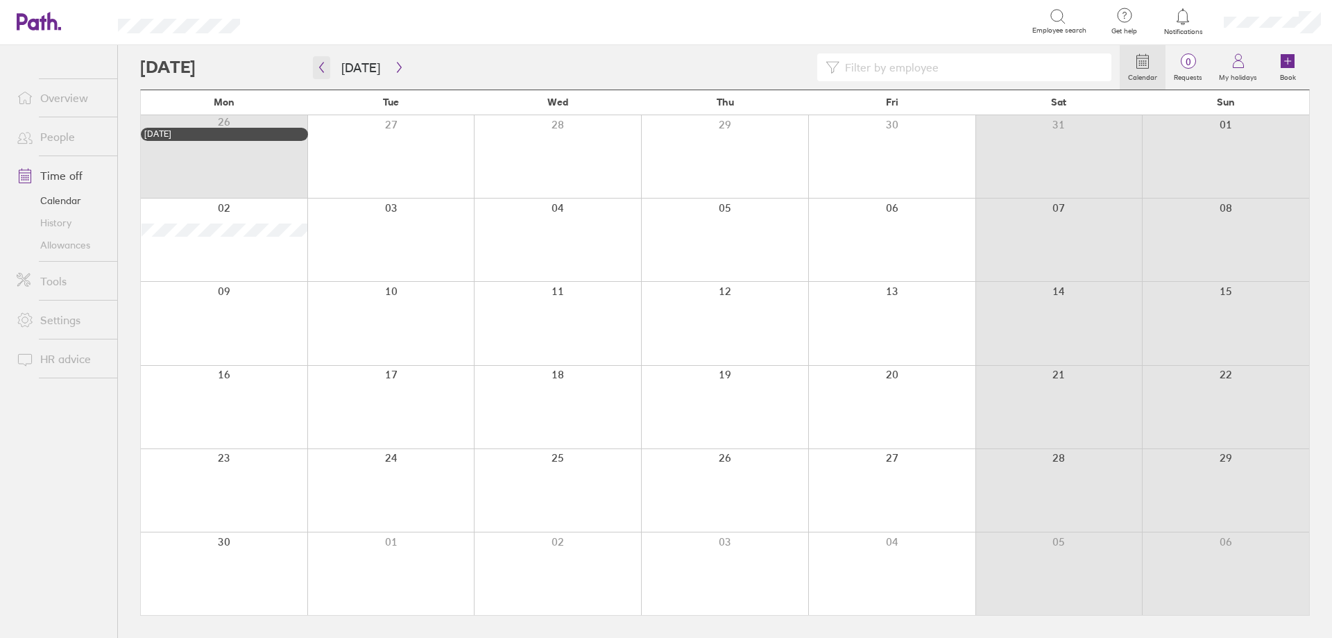
click at [325, 62] on icon "button" at bounding box center [321, 67] width 10 height 11
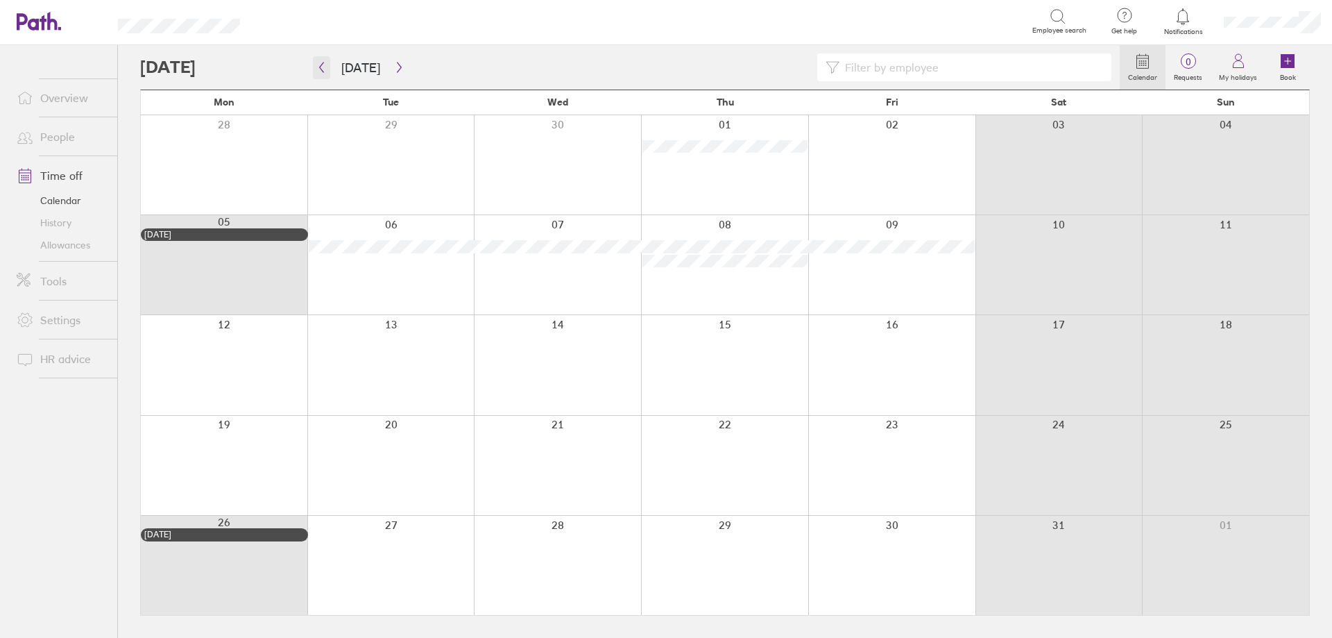
click at [314, 74] on button "button" at bounding box center [321, 67] width 17 height 23
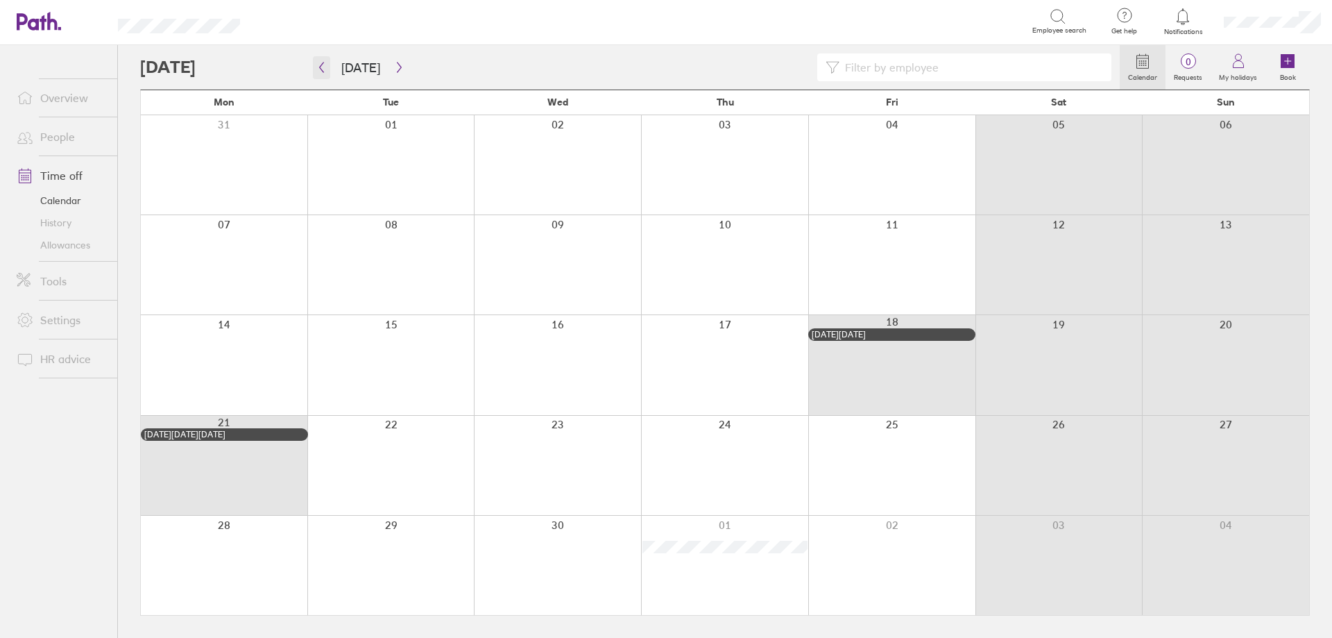
click at [316, 74] on button "button" at bounding box center [321, 67] width 17 height 23
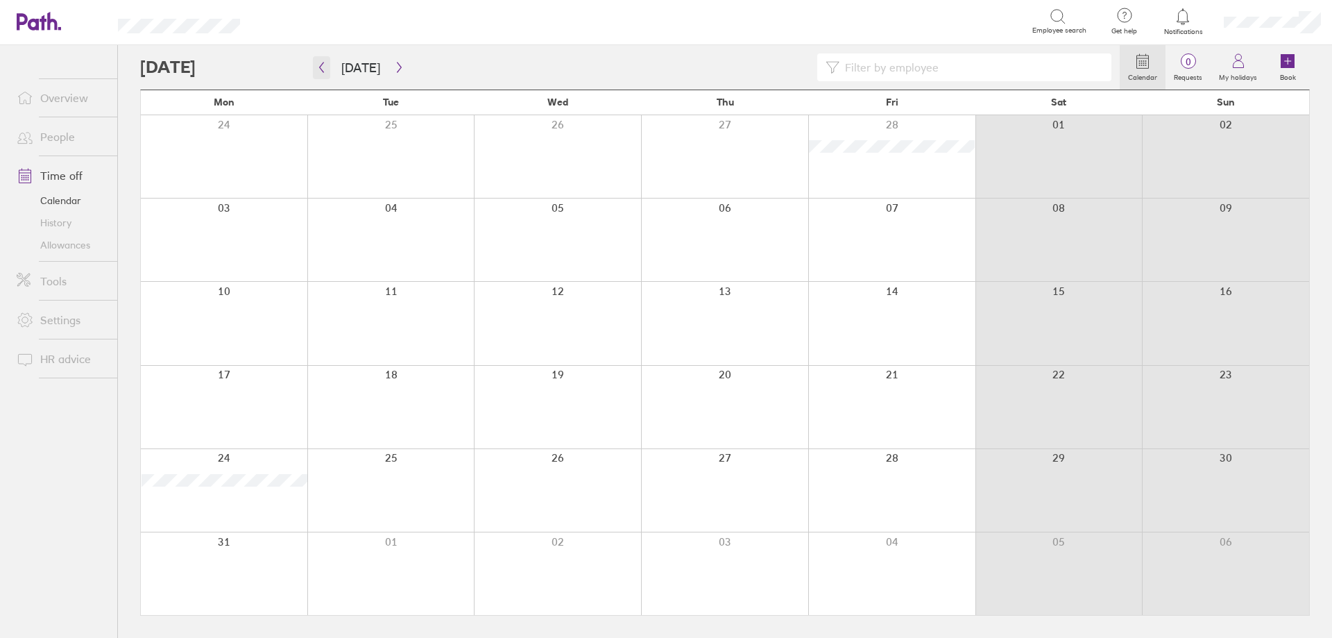
click at [316, 74] on button "button" at bounding box center [321, 67] width 17 height 23
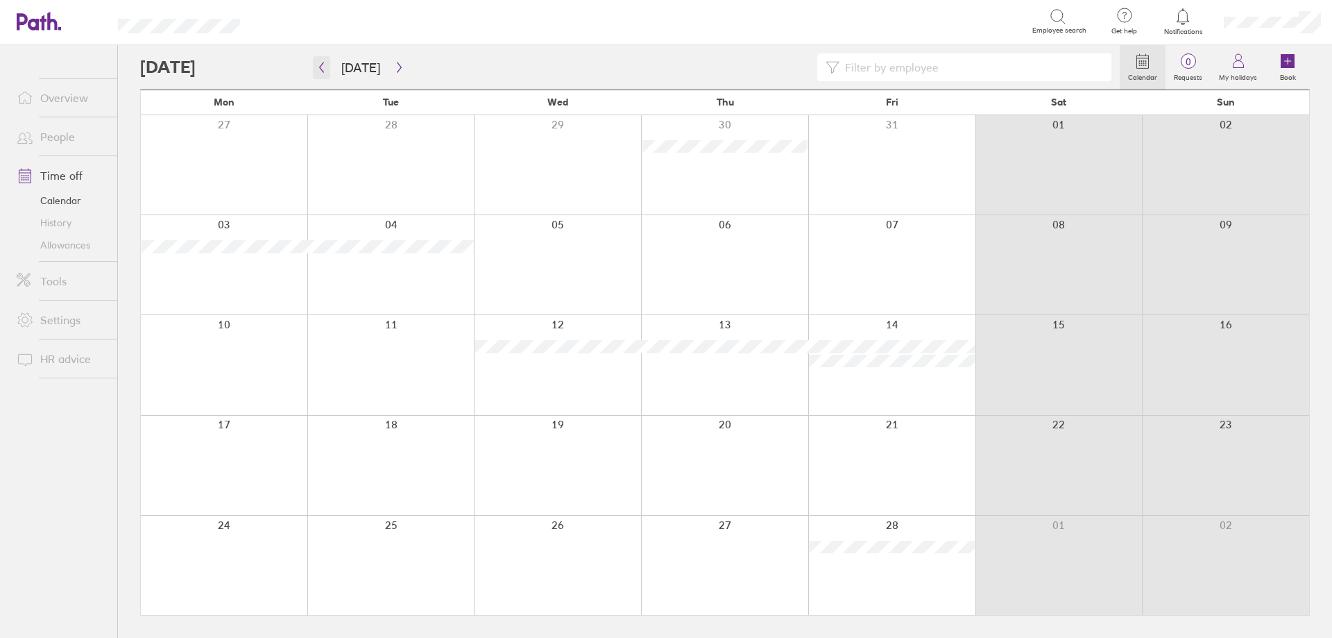
click at [326, 74] on button "button" at bounding box center [321, 67] width 17 height 23
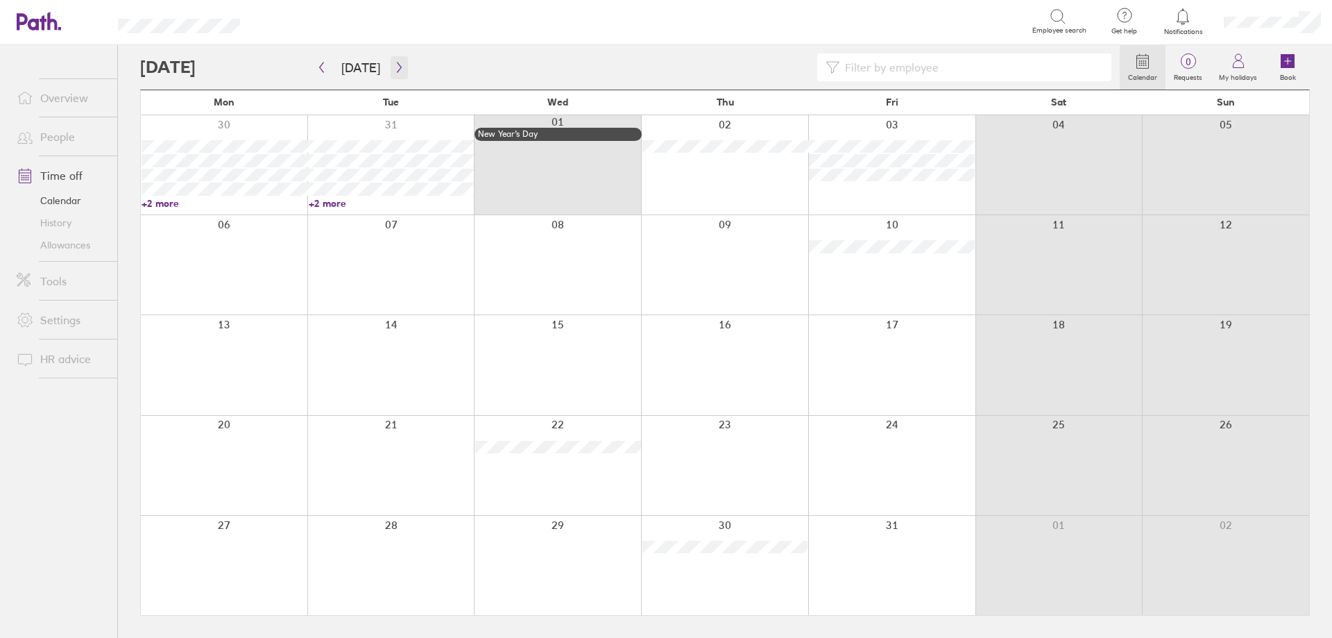
click at [395, 68] on icon "button" at bounding box center [399, 67] width 10 height 11
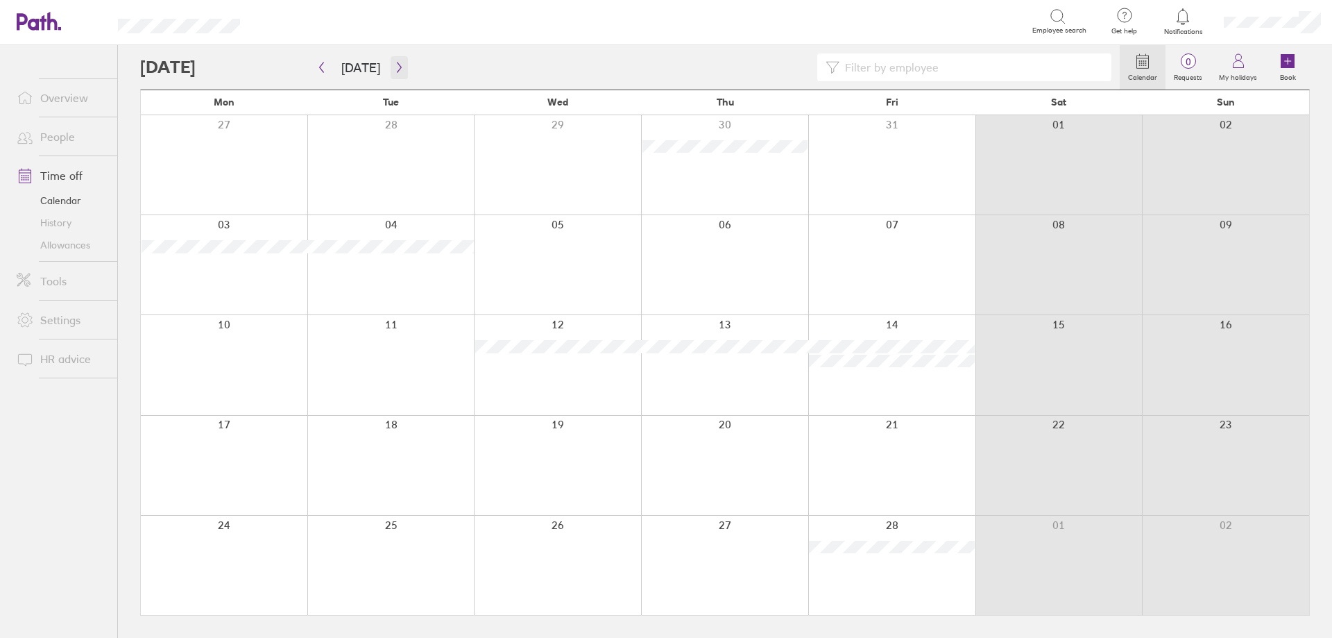
click at [397, 69] on icon "button" at bounding box center [399, 67] width 4 height 10
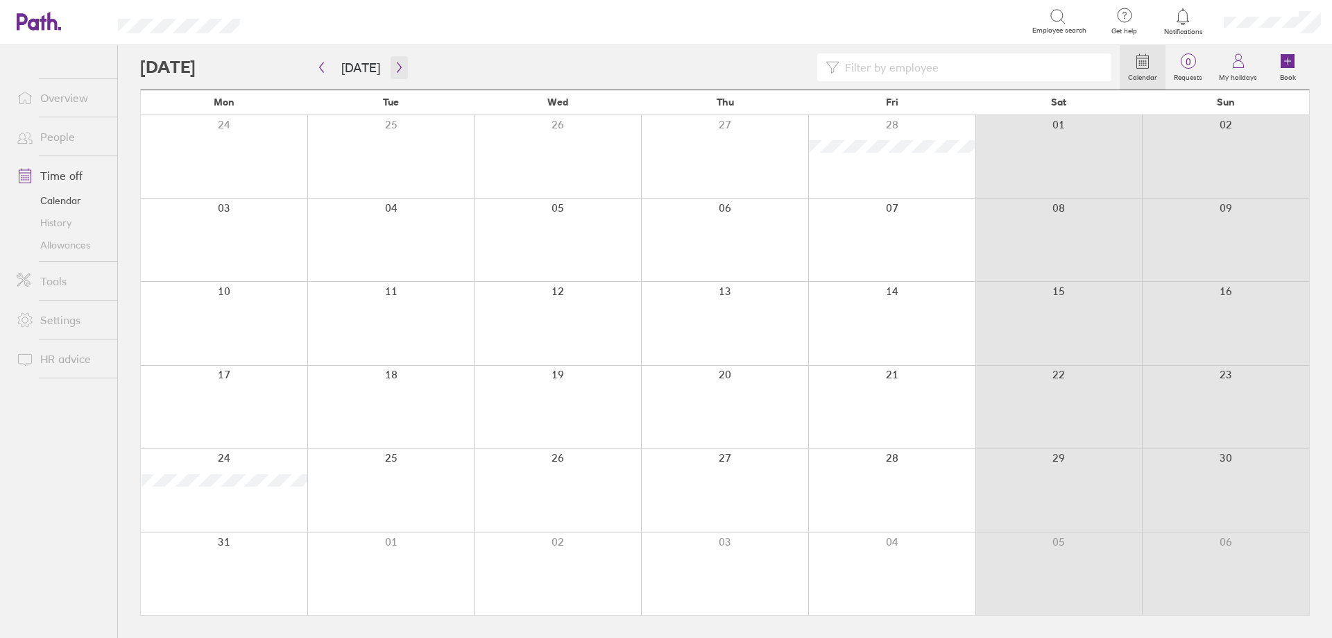
click at [397, 69] on icon "button" at bounding box center [399, 67] width 4 height 10
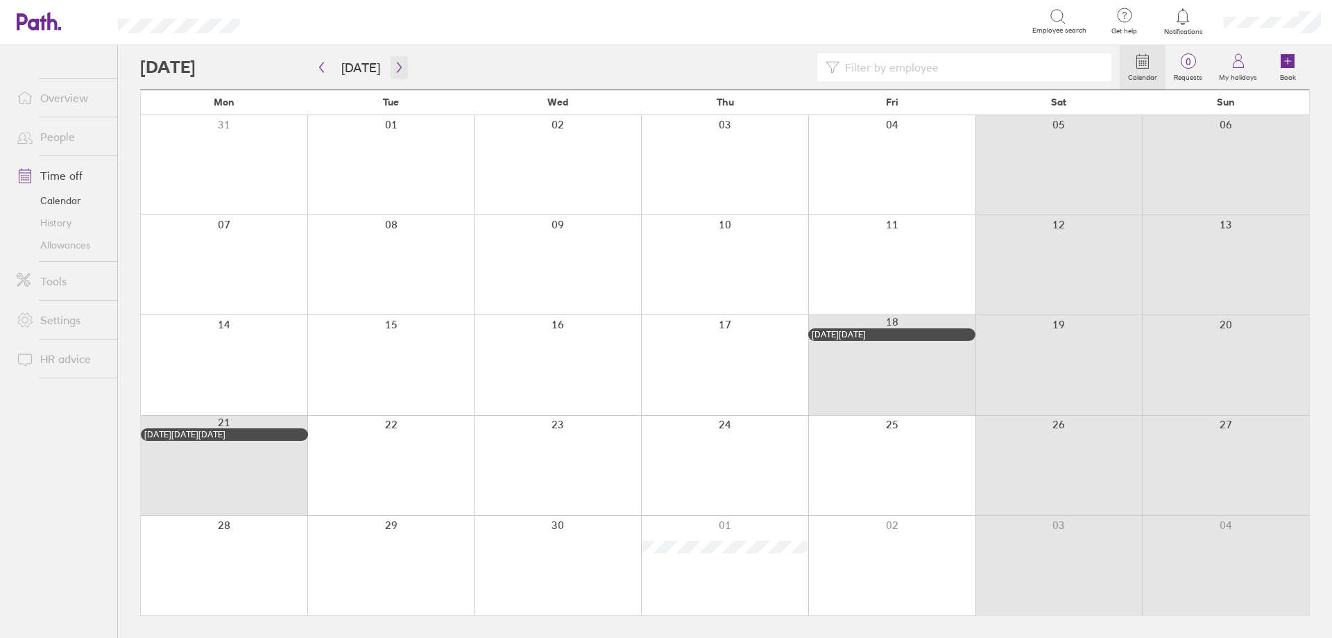
click at [397, 69] on icon "button" at bounding box center [399, 67] width 4 height 10
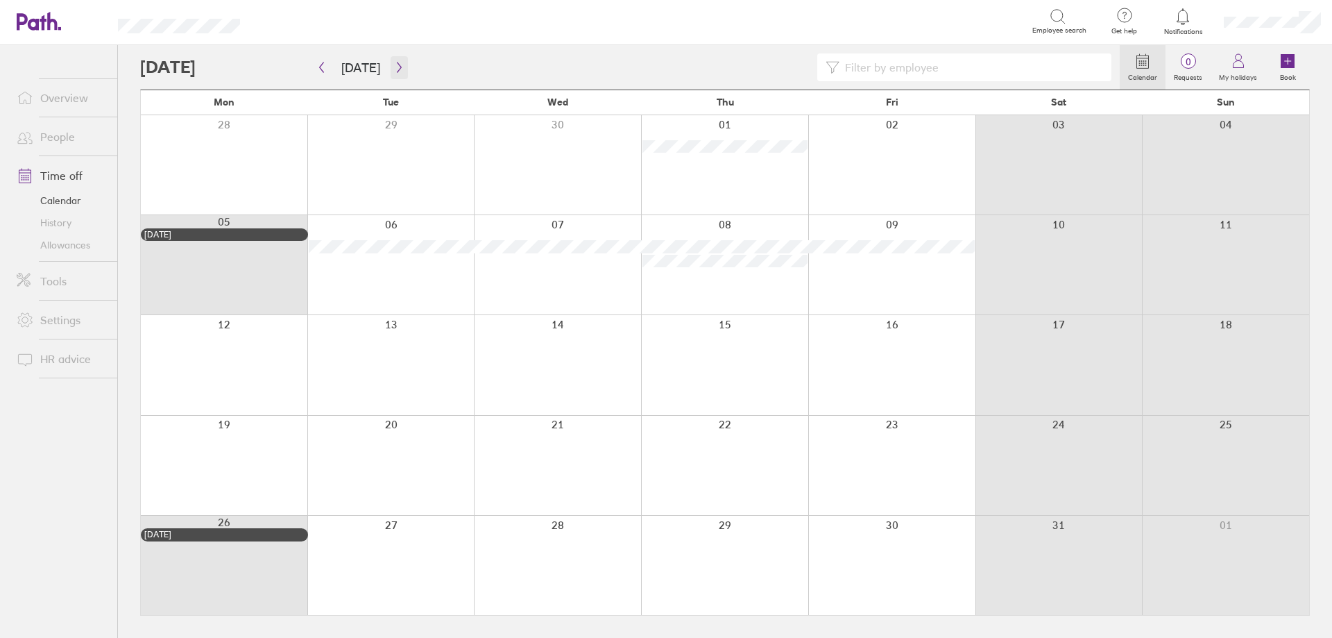
click at [391, 61] on button "button" at bounding box center [399, 67] width 17 height 23
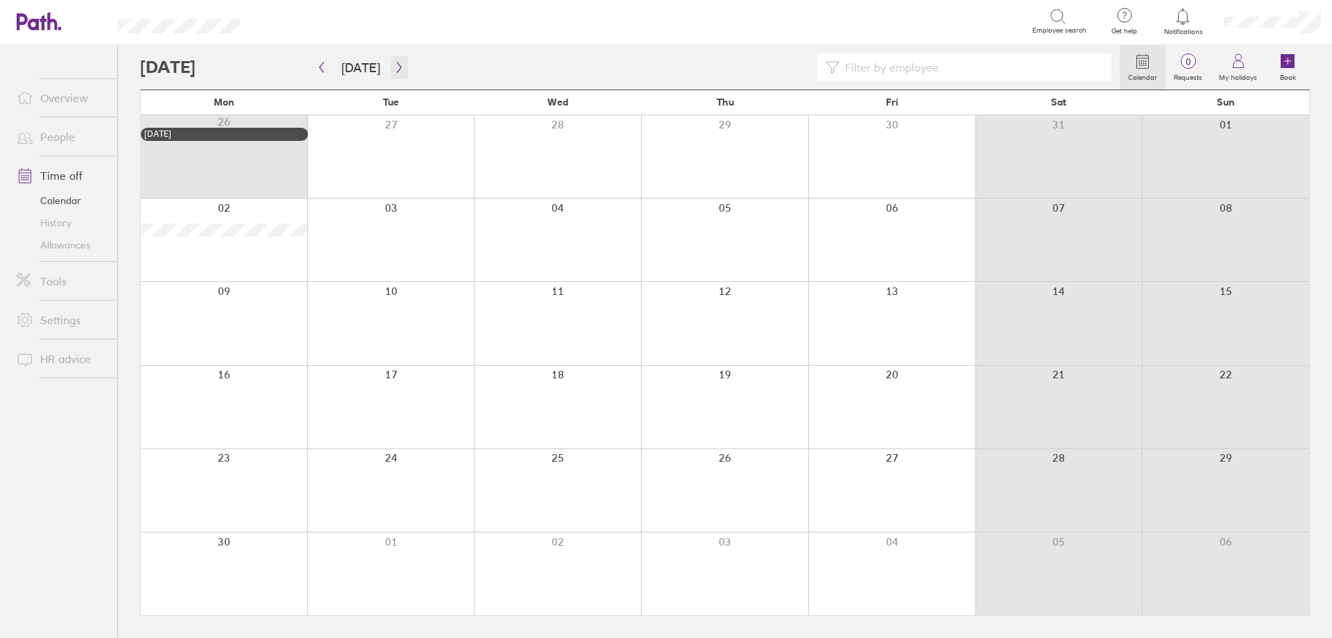
click at [394, 69] on icon "button" at bounding box center [399, 67] width 10 height 11
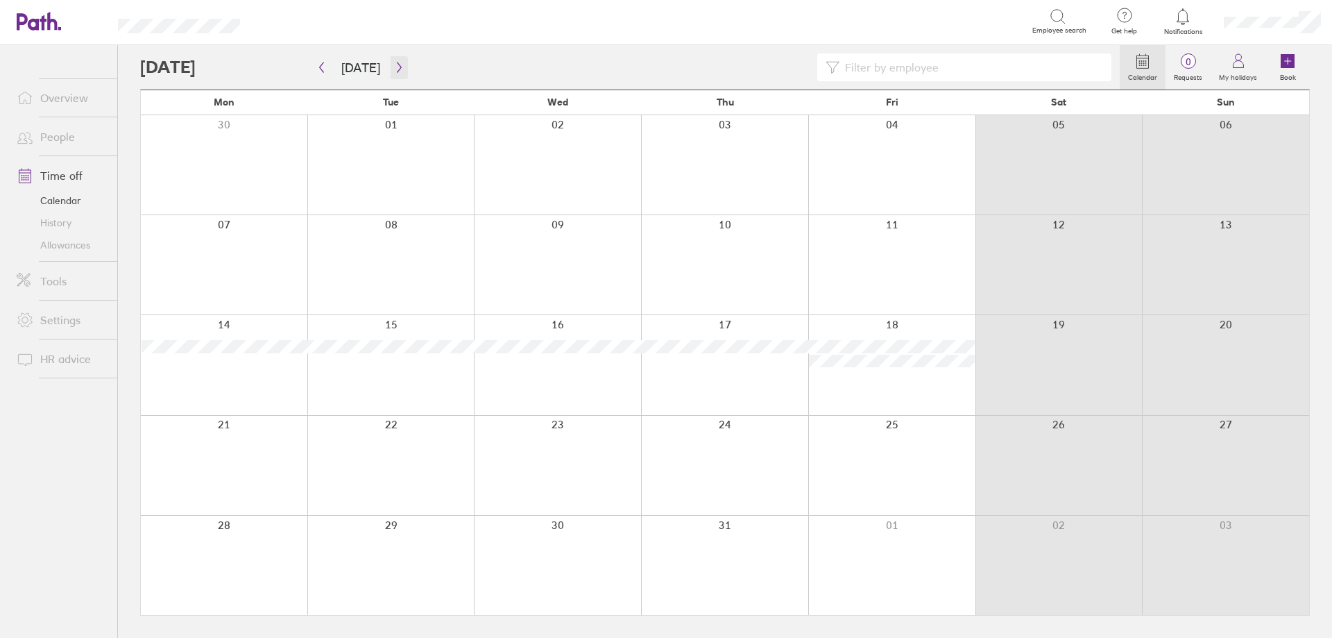
click at [398, 71] on icon "button" at bounding box center [399, 67] width 10 height 11
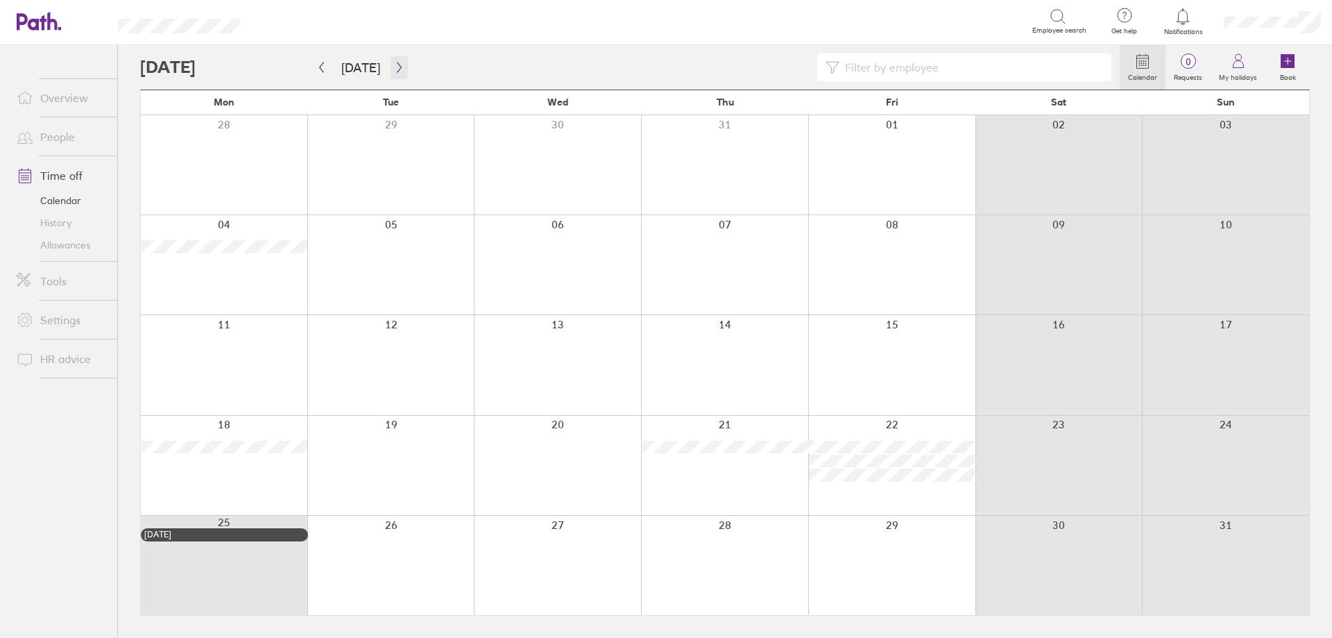
click at [396, 65] on icon "button" at bounding box center [399, 67] width 10 height 11
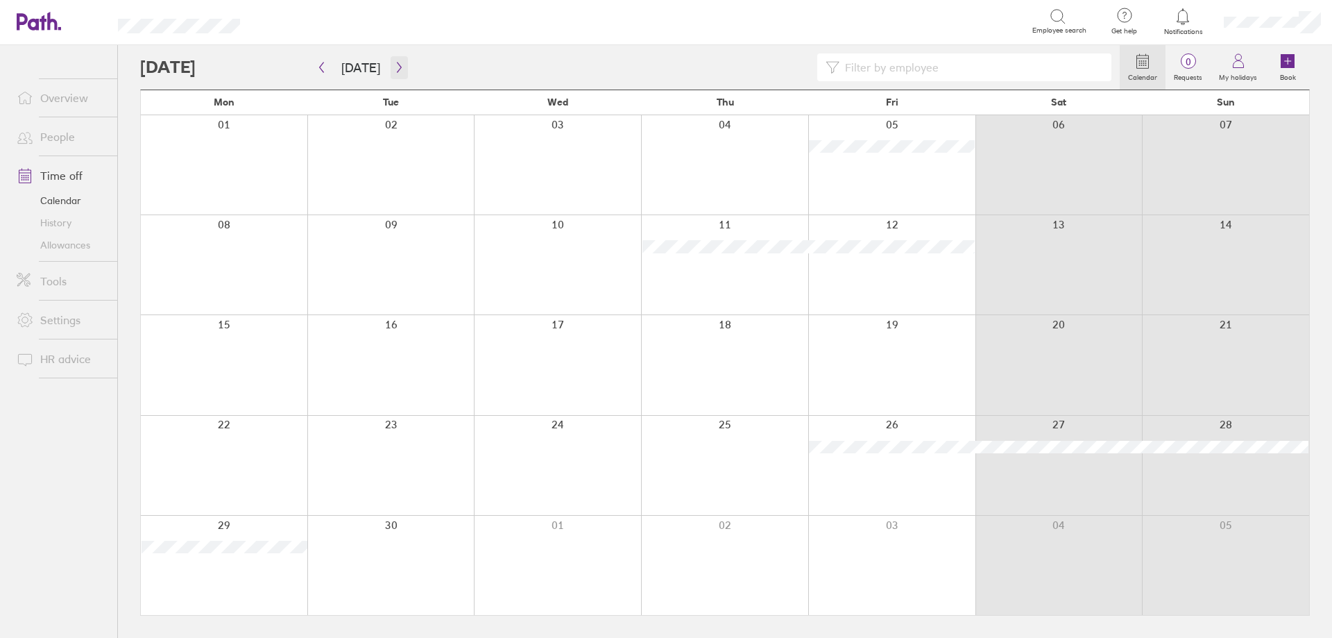
click at [396, 65] on icon "button" at bounding box center [399, 67] width 10 height 11
click at [398, 64] on icon "button" at bounding box center [399, 67] width 10 height 11
click at [394, 64] on icon "button" at bounding box center [399, 67] width 10 height 11
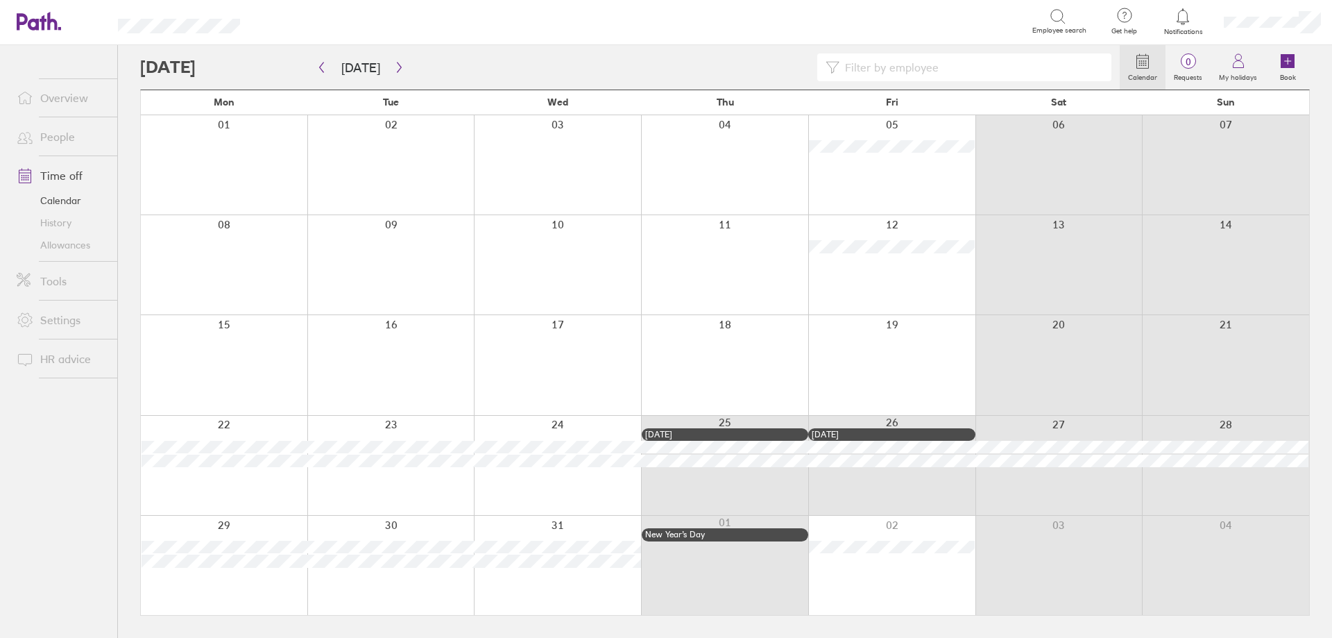
click at [388, 489] on div at bounding box center [390, 465] width 167 height 99
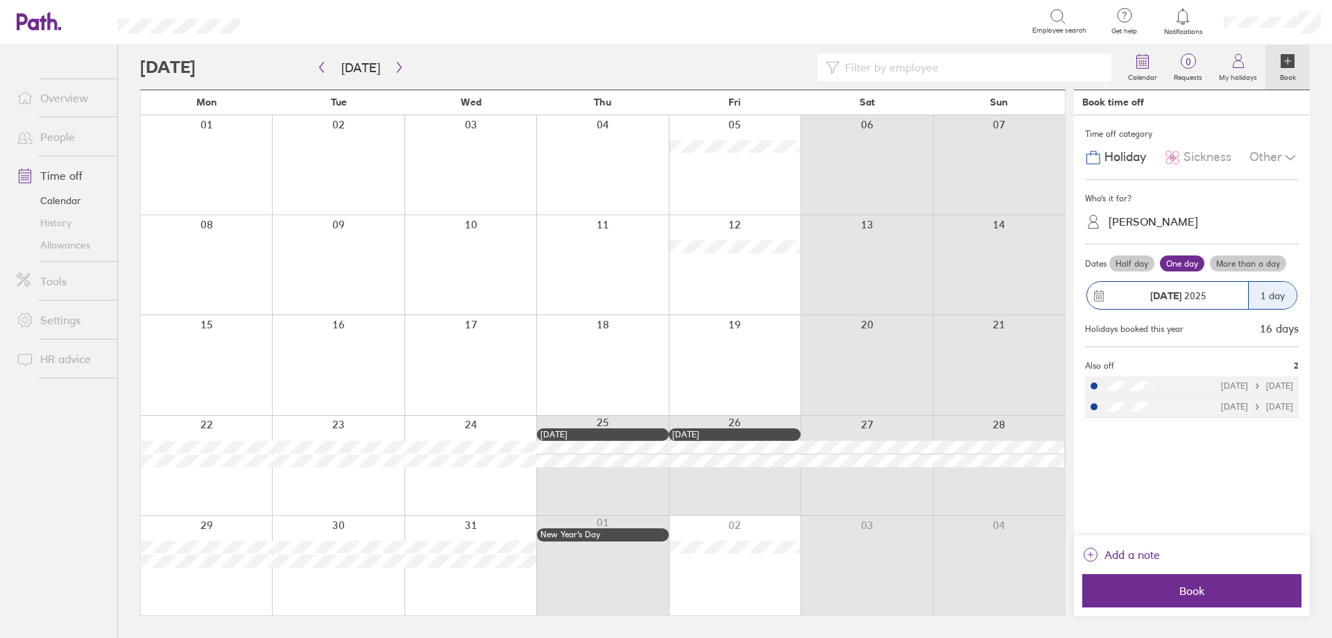
click at [1156, 228] on div "Rory Mannall" at bounding box center [1154, 221] width 90 height 13
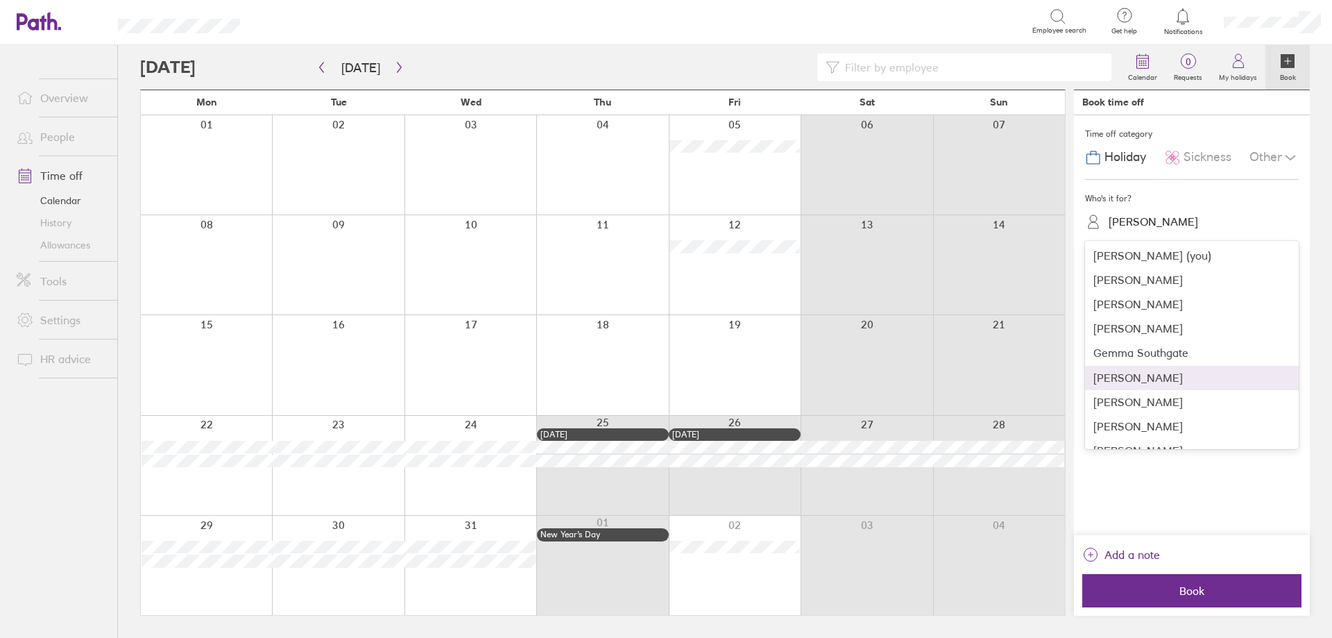
click at [1149, 375] on div "Graham Moore" at bounding box center [1192, 378] width 214 height 24
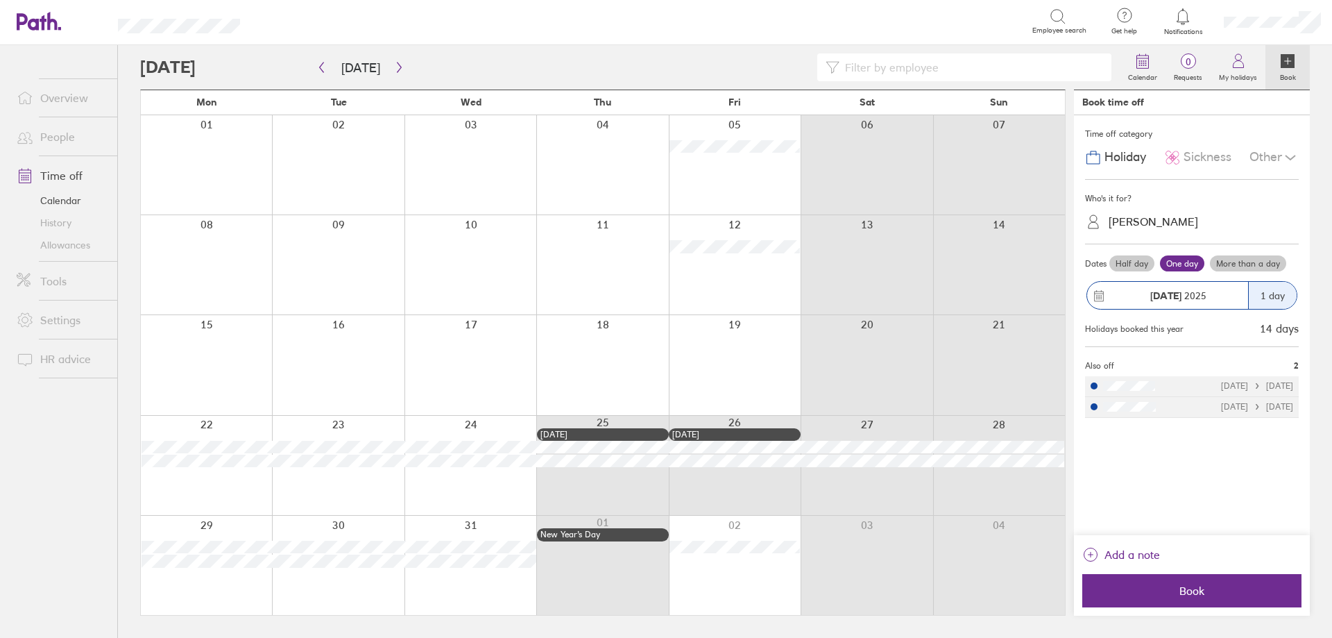
click at [1265, 264] on label "More than a day" at bounding box center [1248, 263] width 76 height 17
click at [0, 0] on input "More than a day" at bounding box center [0, 0] width 0 height 0
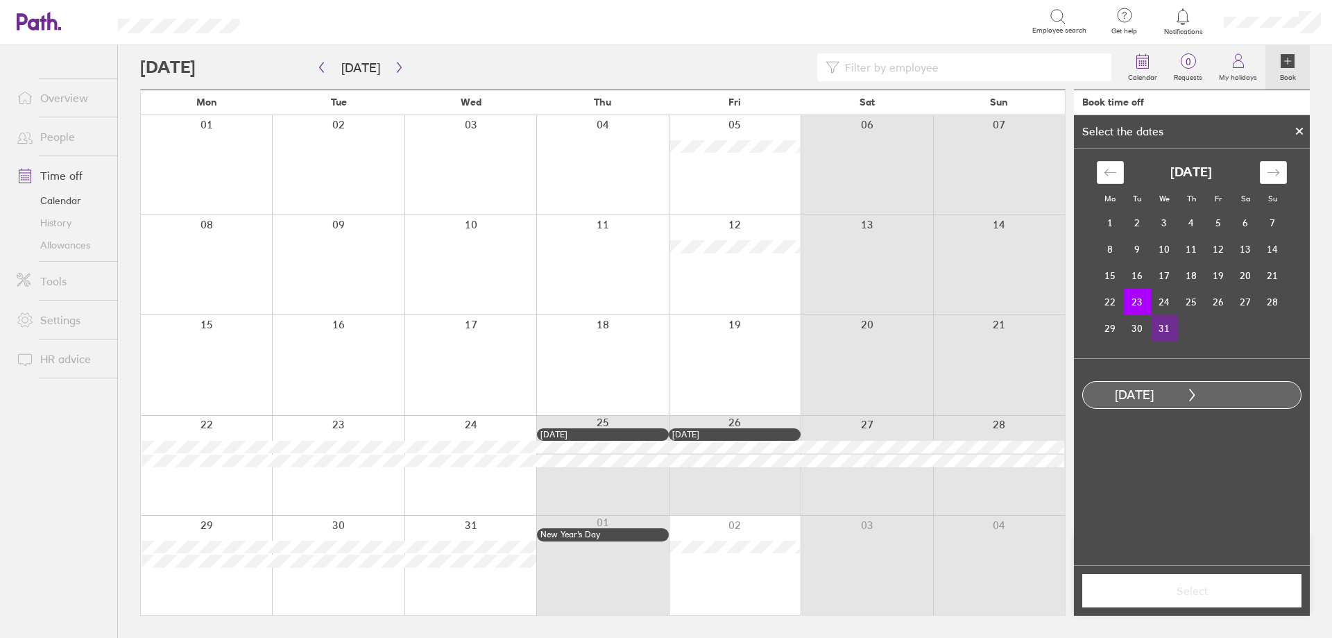
click at [1160, 324] on td "31" at bounding box center [1164, 328] width 27 height 26
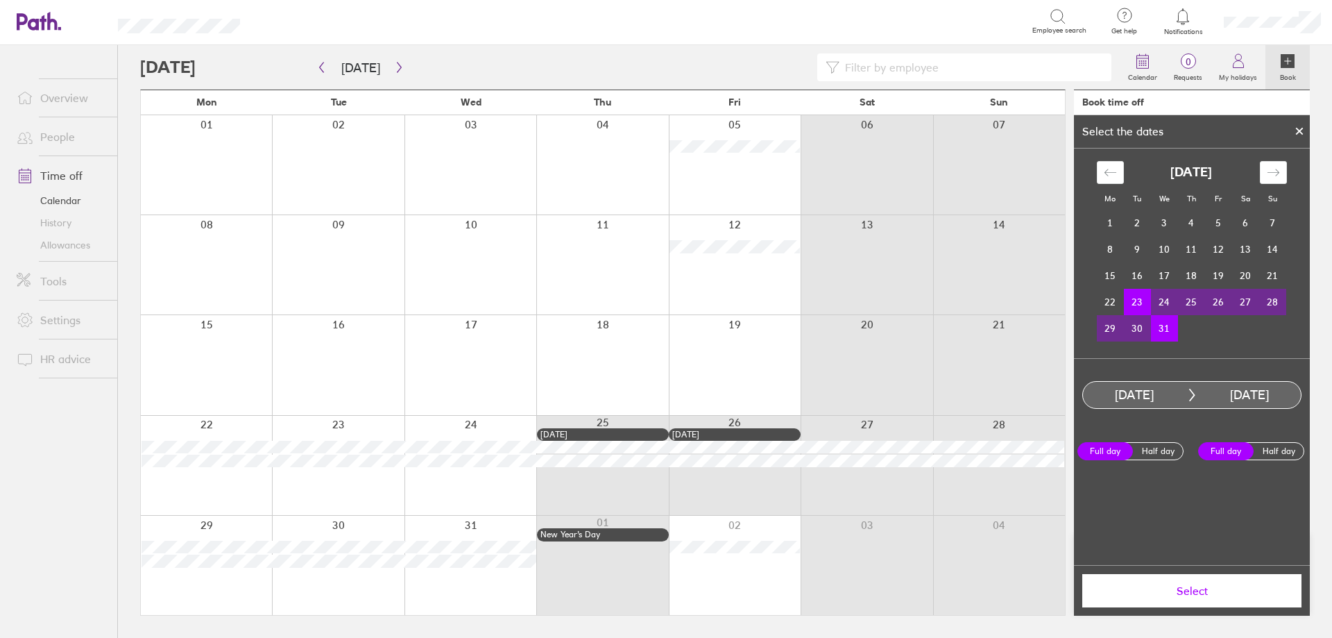
click at [1223, 586] on span "Select" at bounding box center [1192, 590] width 200 height 12
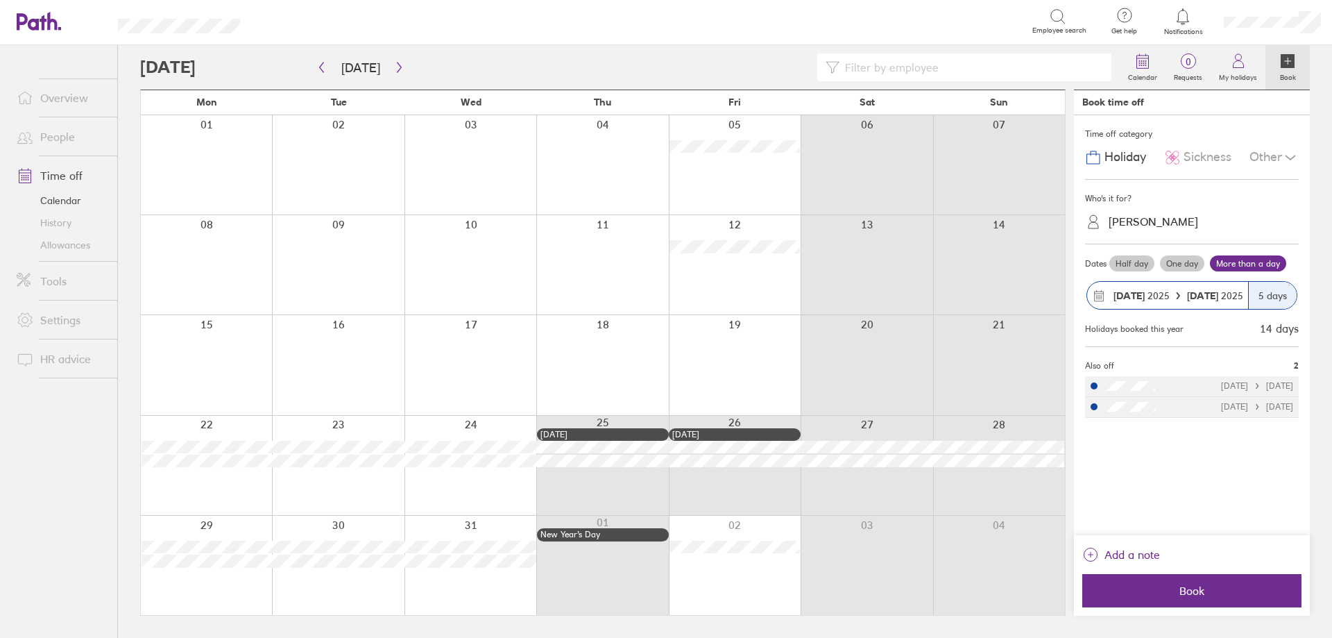
click at [1223, 586] on span "Book" at bounding box center [1192, 590] width 200 height 12
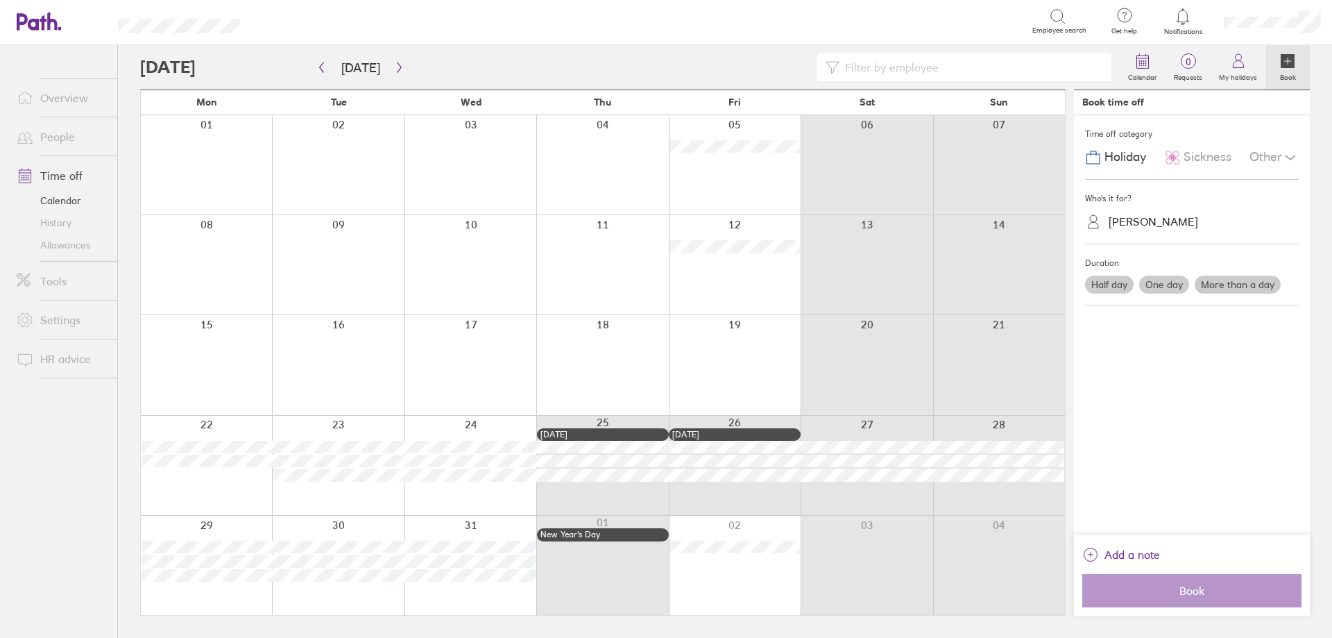
click at [733, 581] on div at bounding box center [735, 565] width 132 height 99
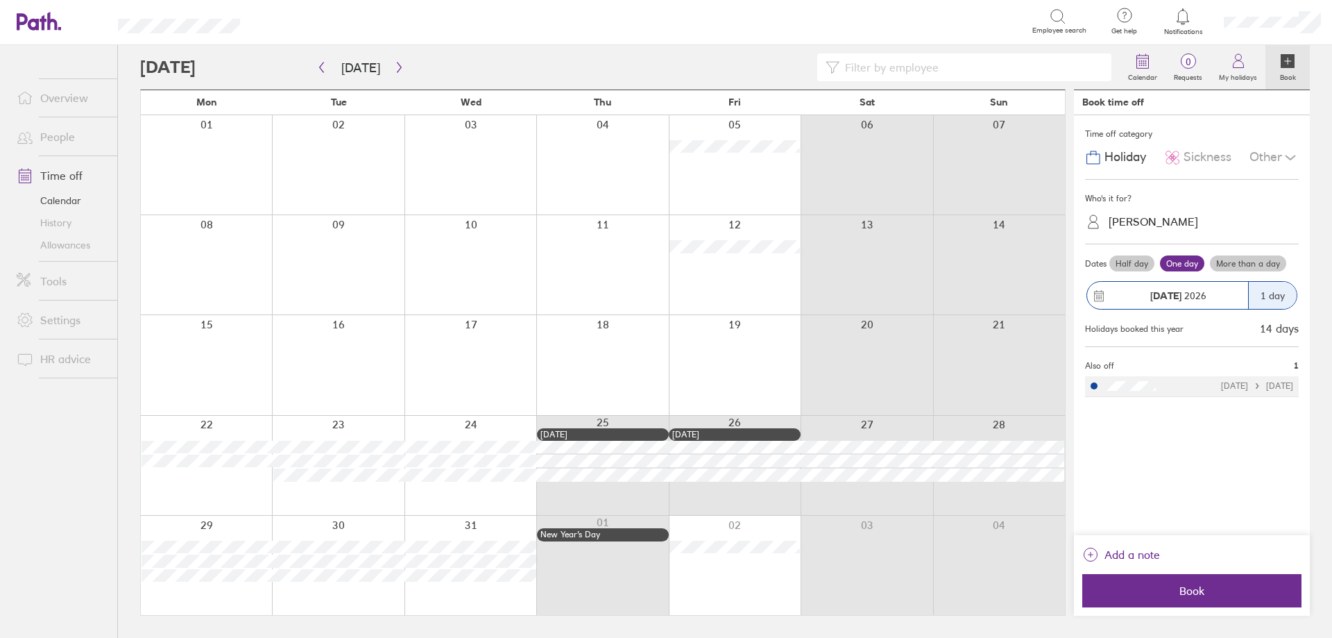
click at [713, 575] on div at bounding box center [735, 565] width 132 height 99
click at [1207, 593] on span "Book" at bounding box center [1192, 590] width 200 height 12
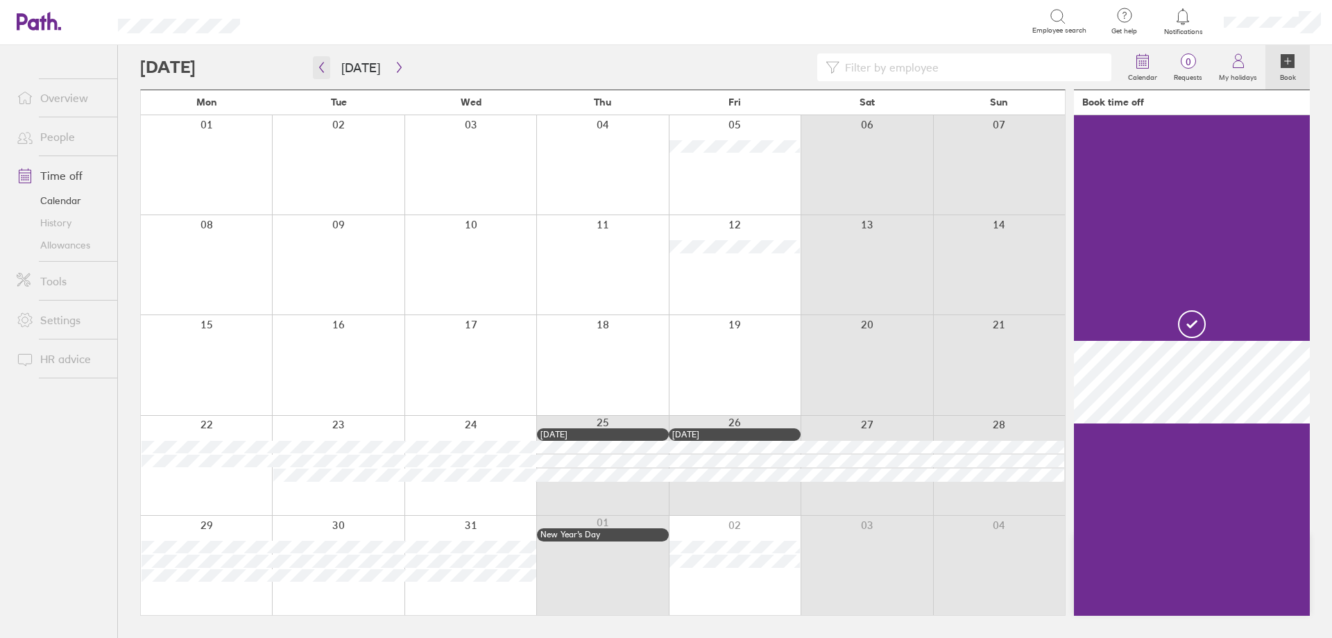
click at [326, 68] on icon "button" at bounding box center [321, 67] width 10 height 11
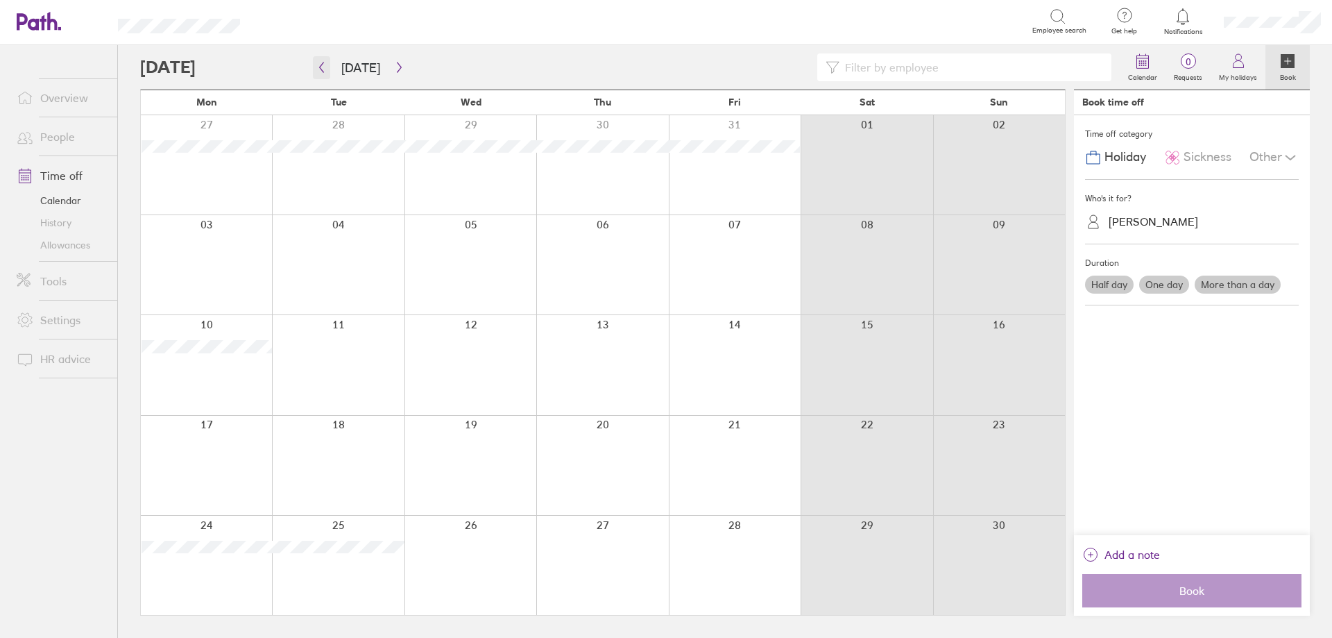
click at [321, 69] on icon "button" at bounding box center [321, 67] width 10 height 11
click at [227, 453] on div at bounding box center [206, 465] width 131 height 99
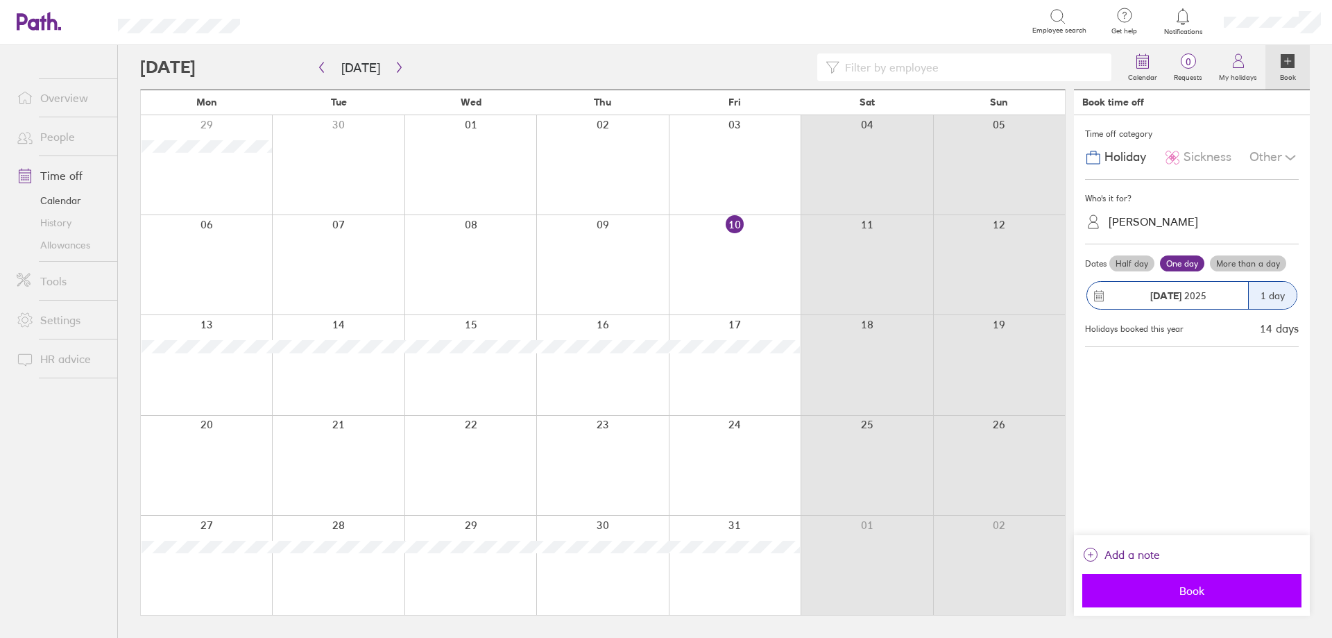
click at [1226, 585] on span "Book" at bounding box center [1192, 590] width 200 height 12
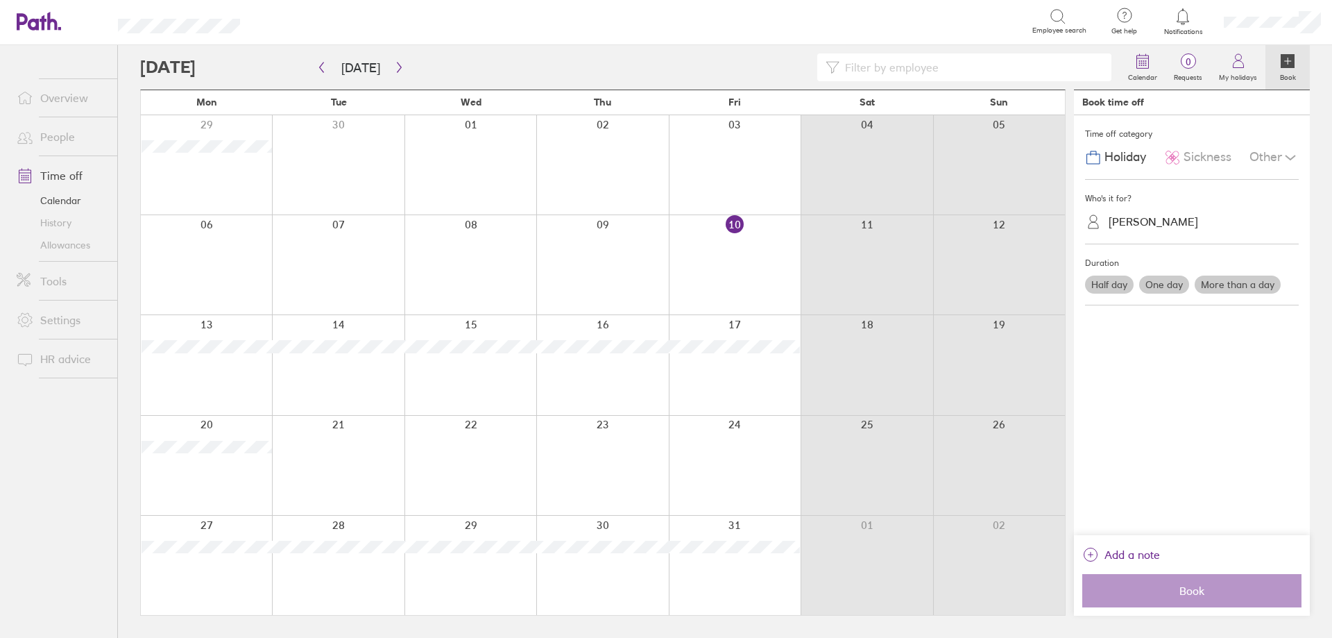
click at [61, 91] on link "Overview" at bounding box center [62, 98] width 112 height 28
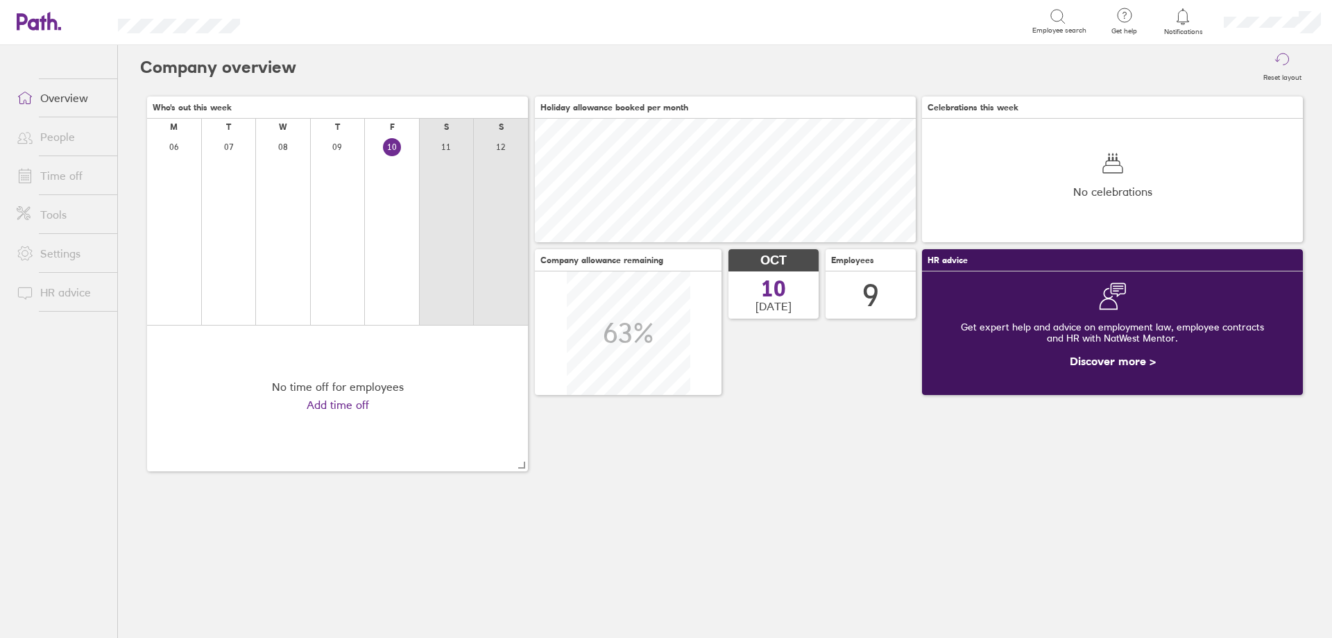
scroll to position [124, 381]
click at [72, 175] on link "Time off" at bounding box center [62, 176] width 112 height 28
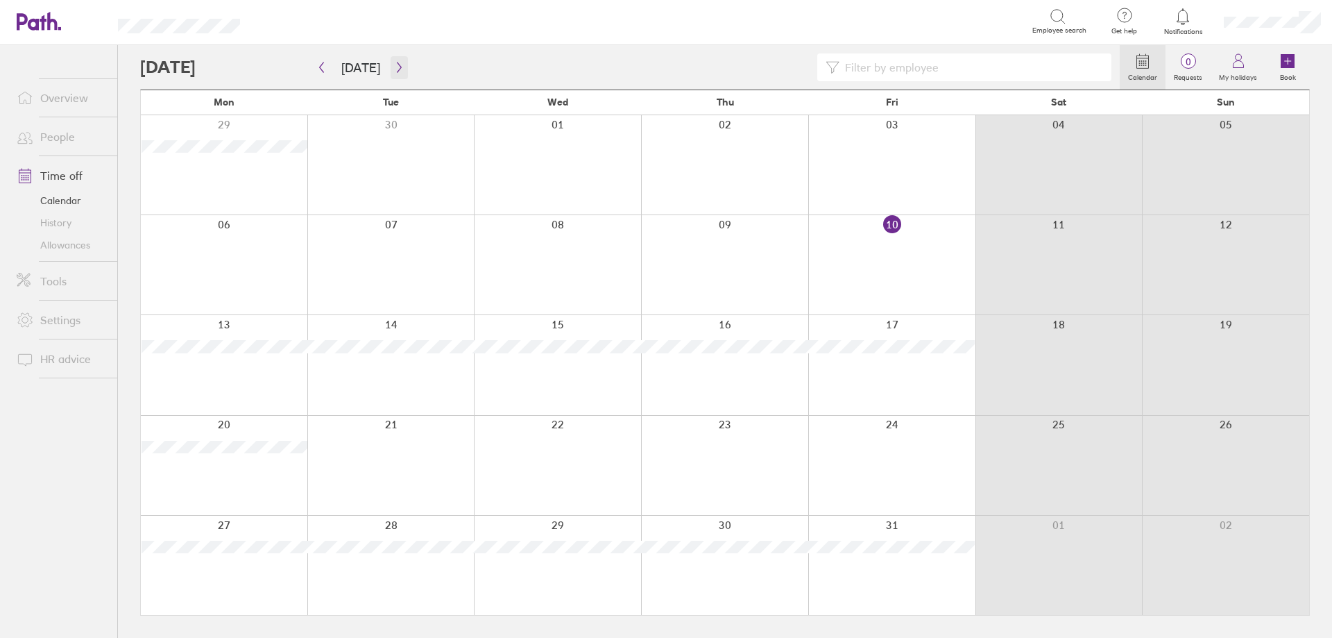
click at [394, 69] on icon "button" at bounding box center [399, 67] width 10 height 11
click at [396, 65] on icon "button" at bounding box center [399, 67] width 10 height 11
